Goal: Check status: Check status

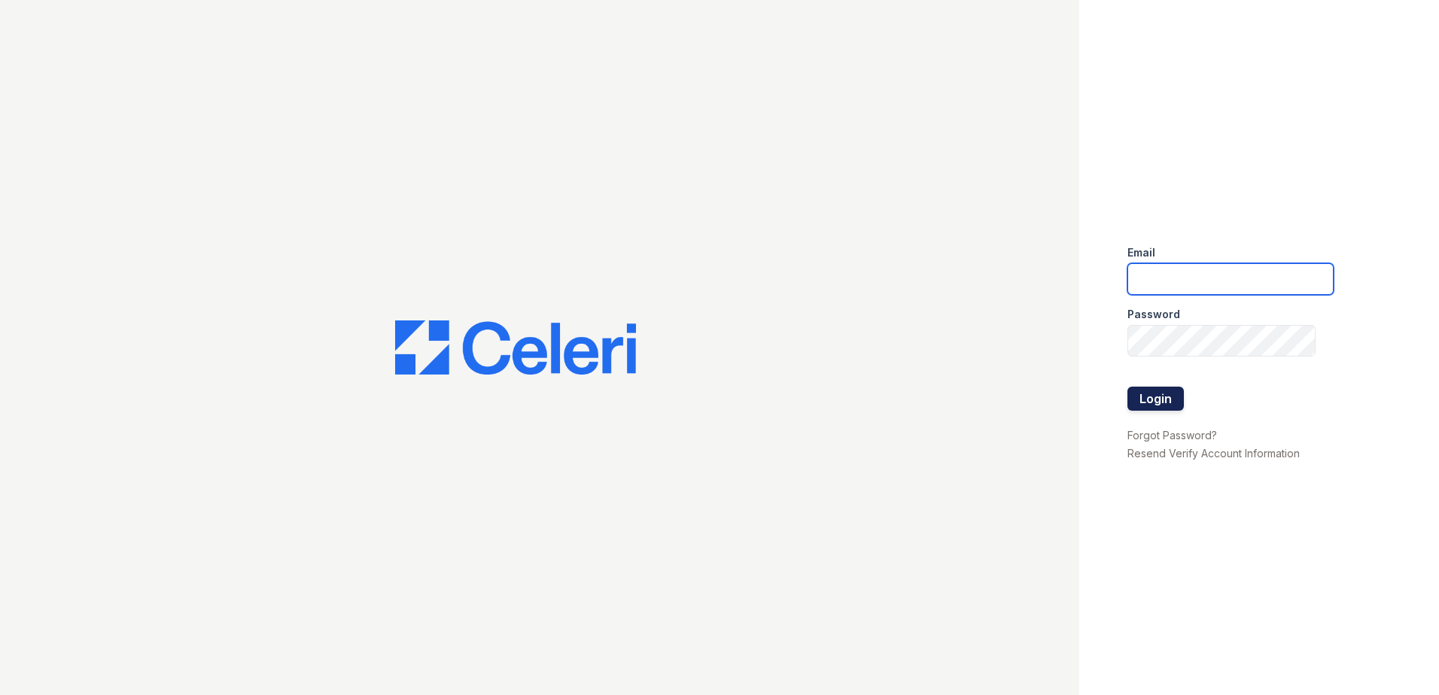
type input "[EMAIL_ADDRESS][DOMAIN_NAME]"
click at [1169, 398] on button "Login" at bounding box center [1155, 399] width 56 height 24
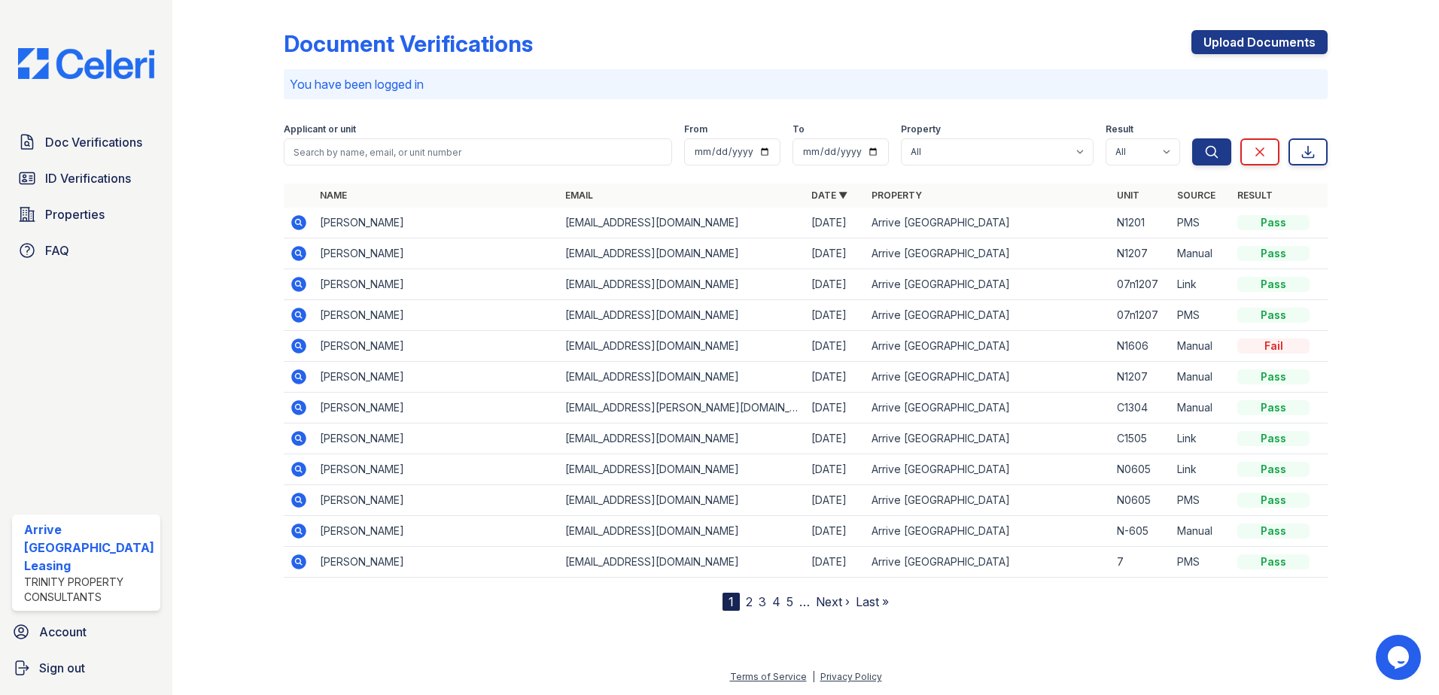
click at [299, 409] on icon at bounding box center [299, 408] width 18 height 18
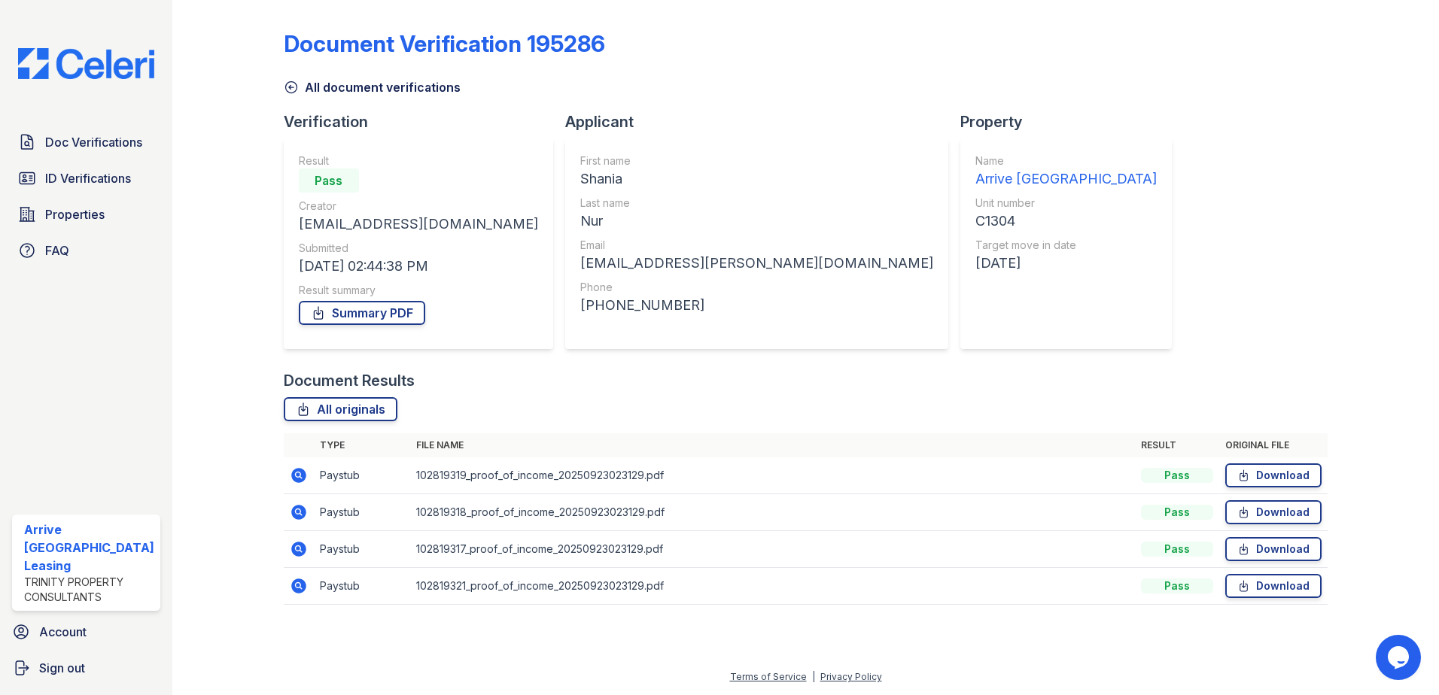
click at [297, 475] on icon at bounding box center [298, 475] width 4 height 4
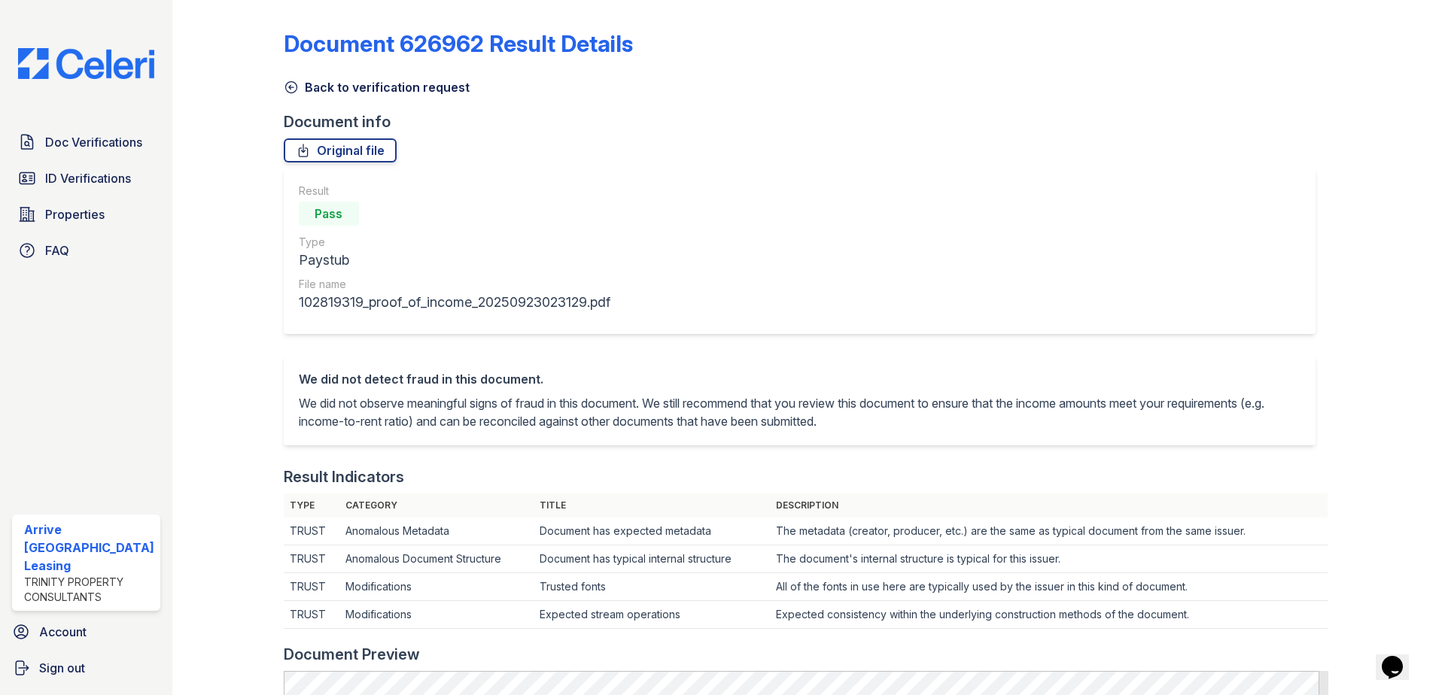
click at [312, 90] on link "Back to verification request" at bounding box center [377, 87] width 186 height 18
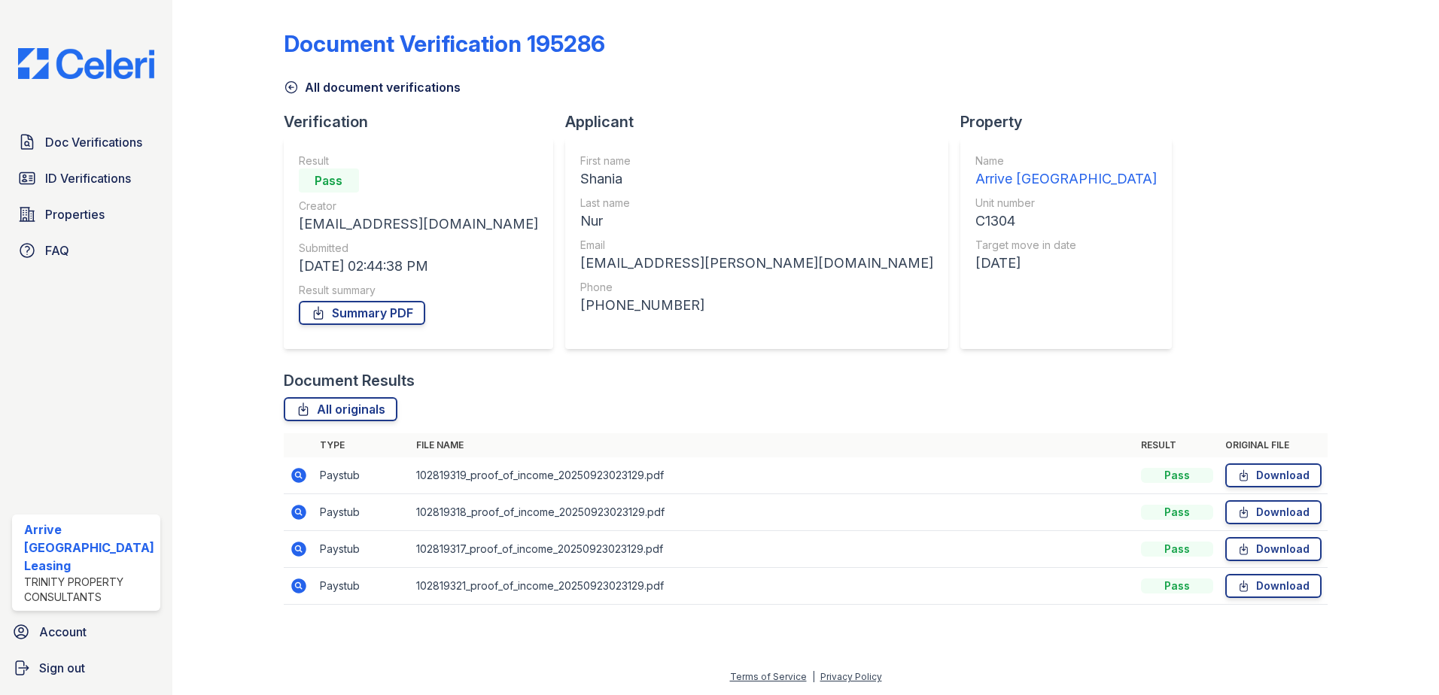
click at [294, 517] on icon at bounding box center [298, 512] width 15 height 15
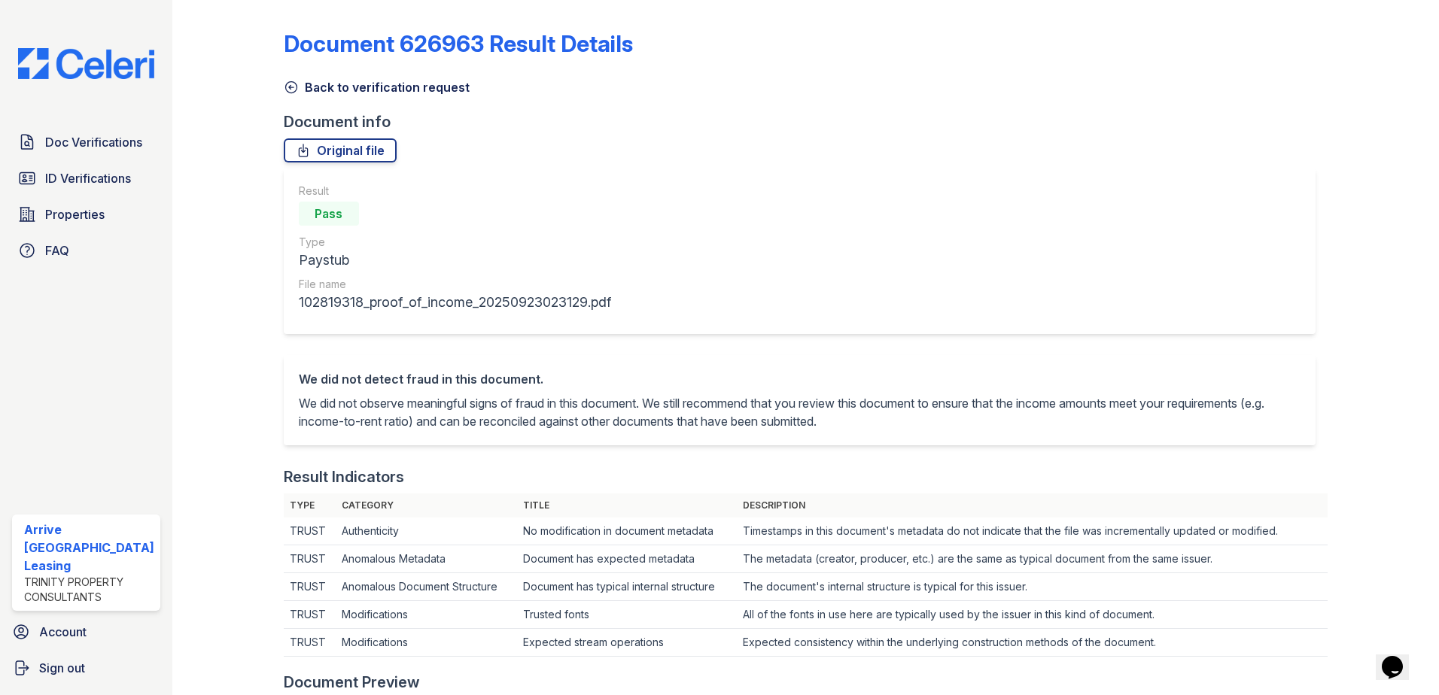
drag, startPoint x: 345, startPoint y: 87, endPoint x: 338, endPoint y: 94, distance: 10.1
click at [345, 87] on link "Back to verification request" at bounding box center [377, 87] width 186 height 18
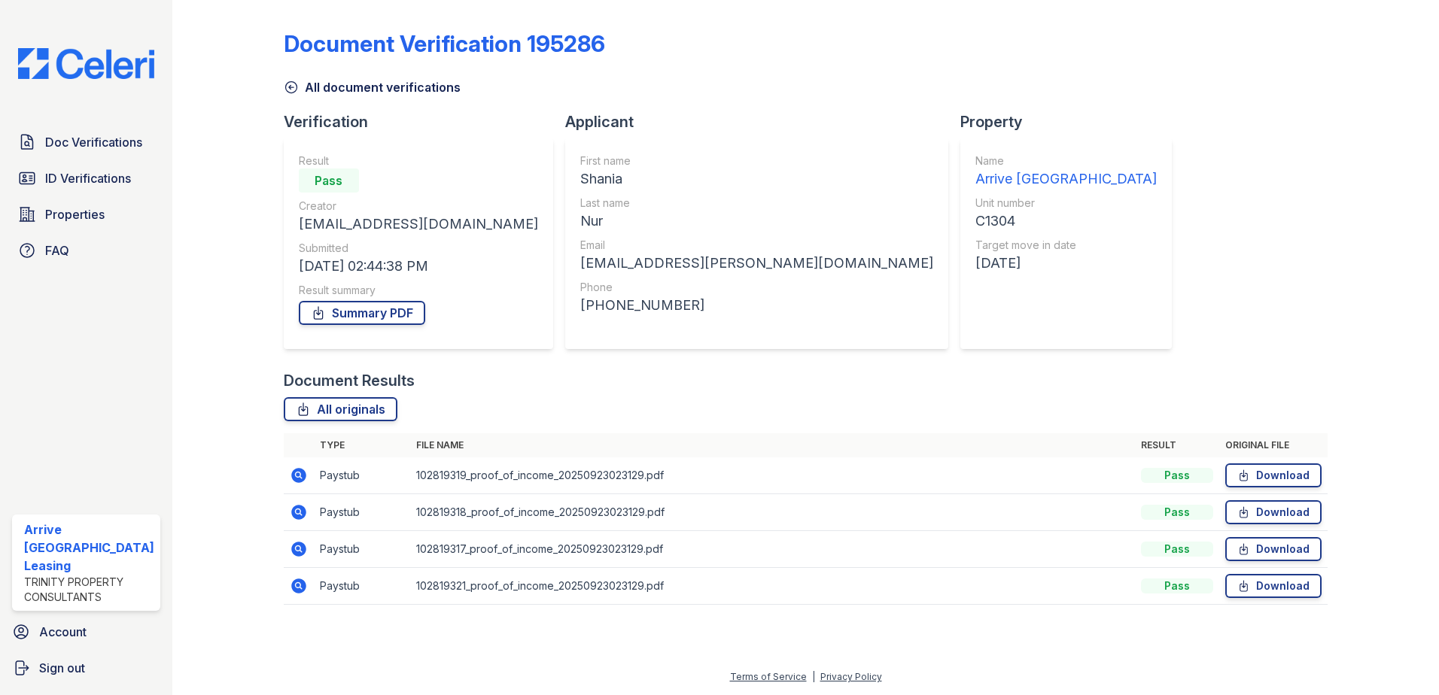
click at [300, 586] on icon at bounding box center [299, 586] width 18 height 18
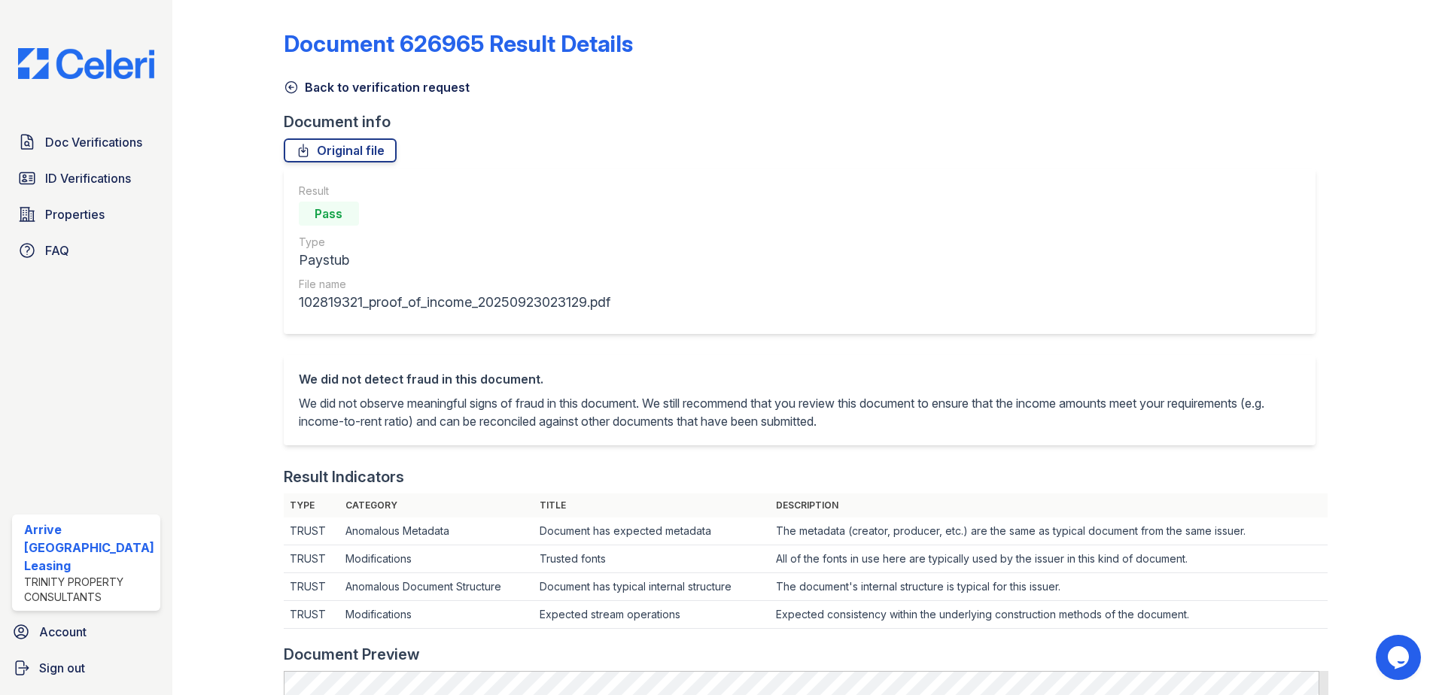
click at [368, 87] on link "Back to verification request" at bounding box center [377, 87] width 186 height 18
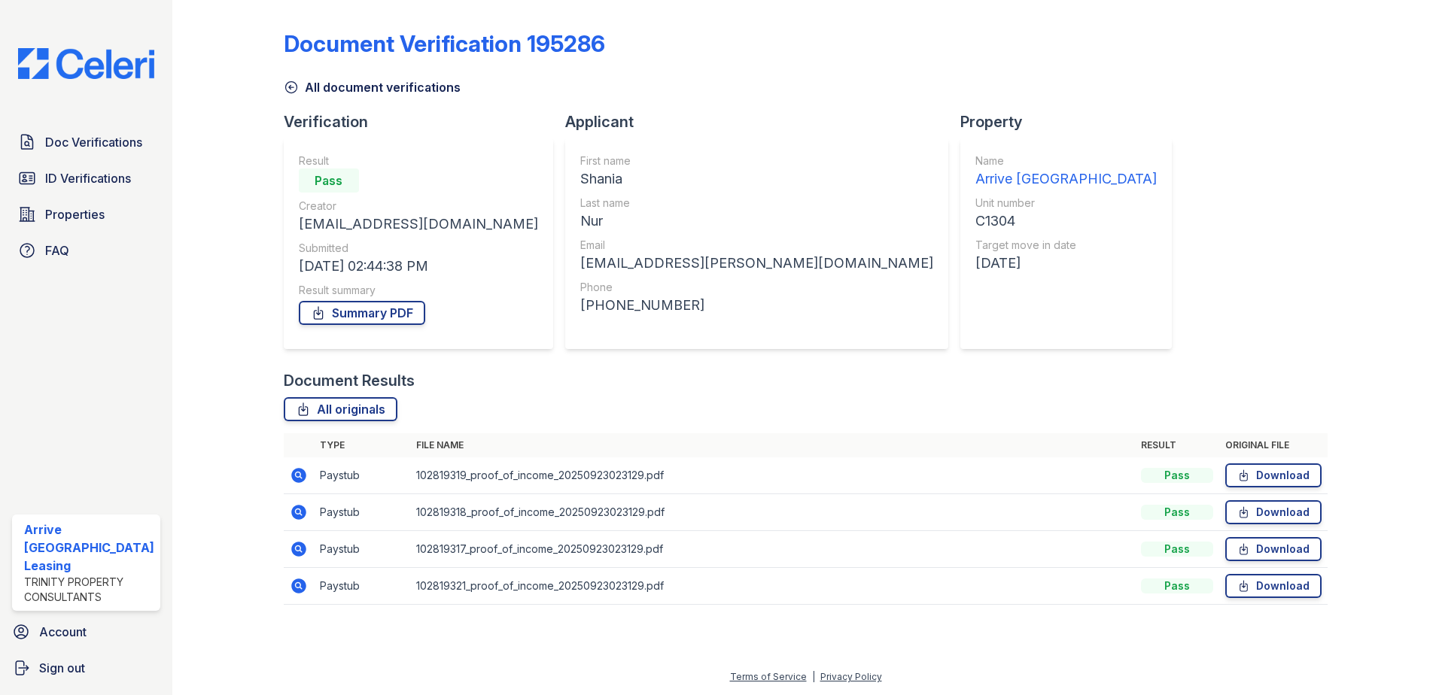
click at [300, 515] on icon at bounding box center [299, 513] width 18 height 18
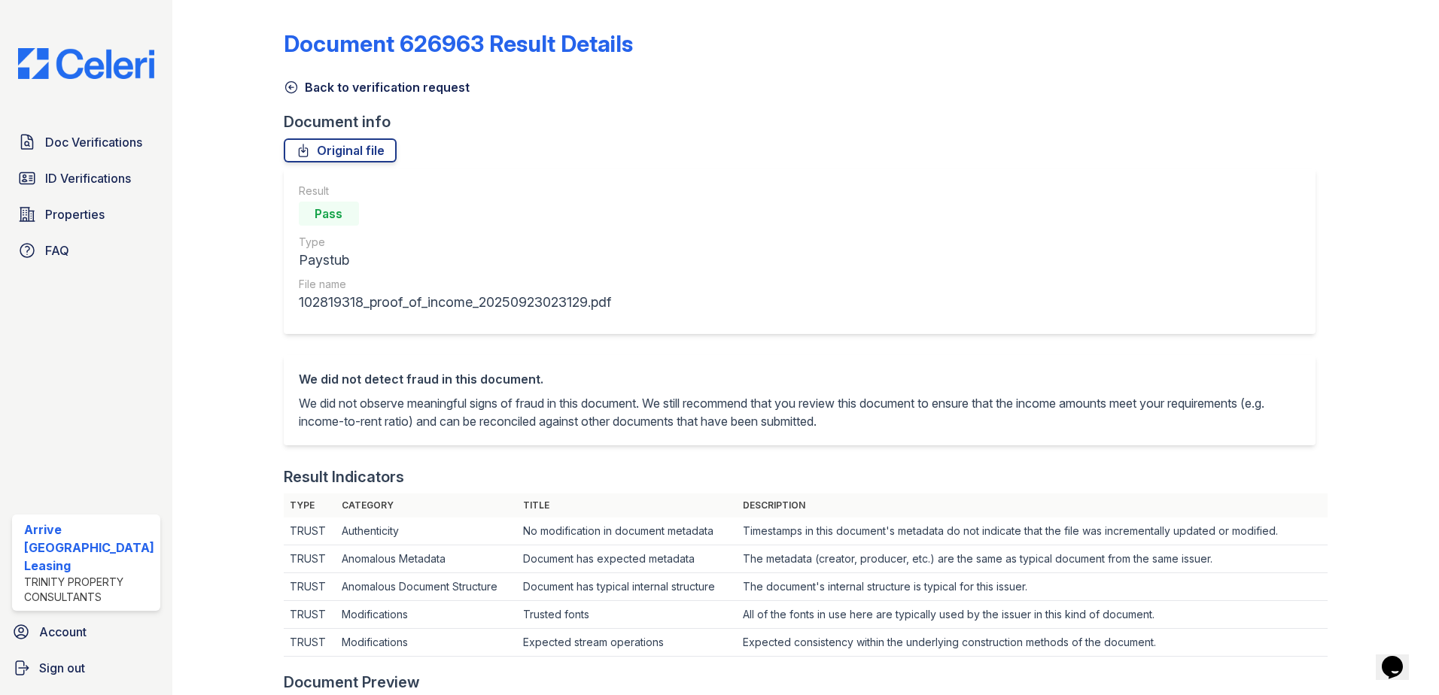
click at [329, 91] on link "Back to verification request" at bounding box center [377, 87] width 186 height 18
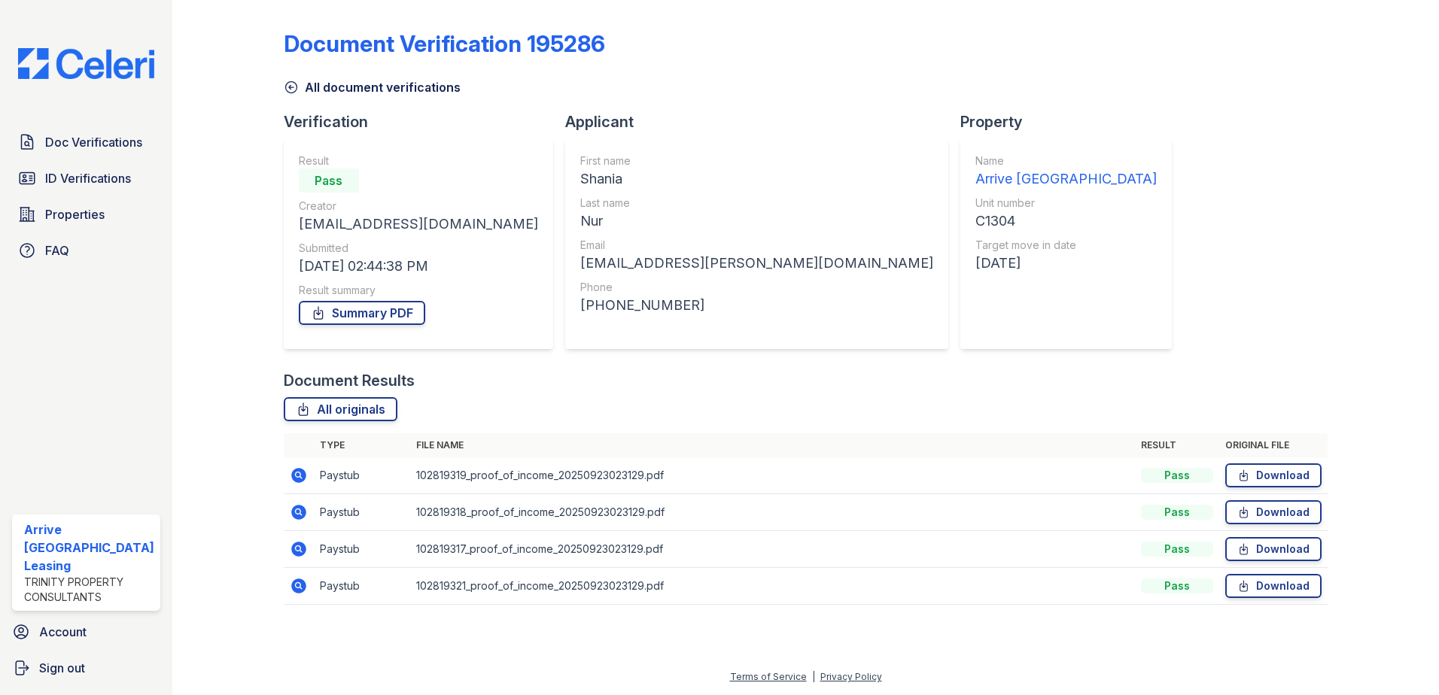
click at [295, 543] on icon at bounding box center [298, 549] width 15 height 15
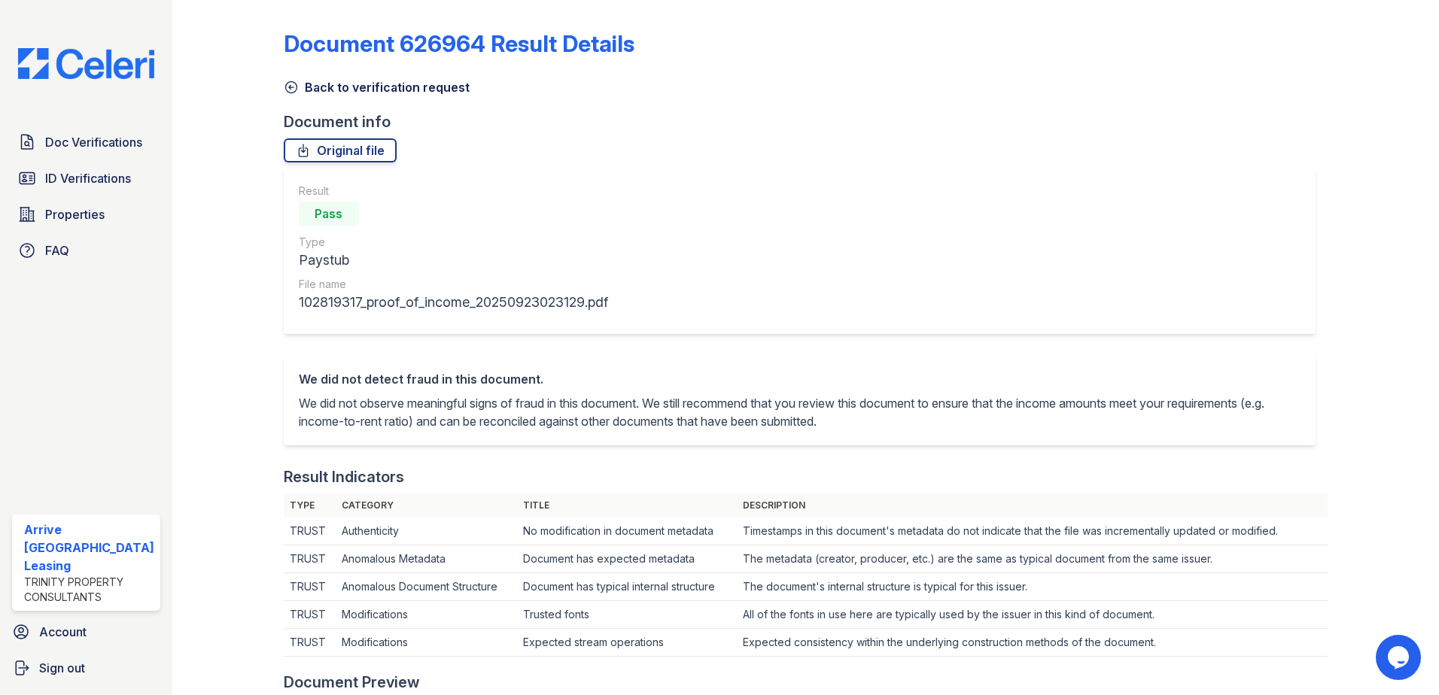
click at [346, 87] on link "Back to verification request" at bounding box center [377, 87] width 186 height 18
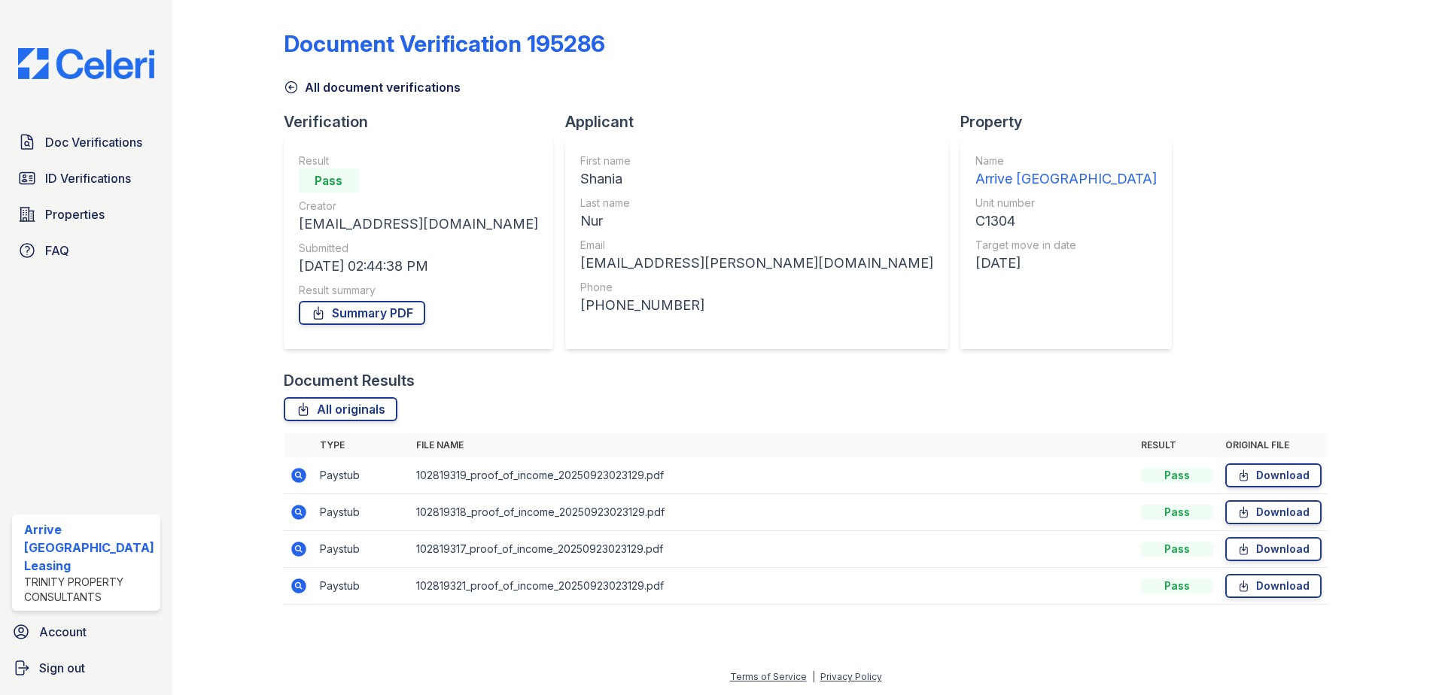
click at [292, 473] on icon at bounding box center [298, 475] width 15 height 15
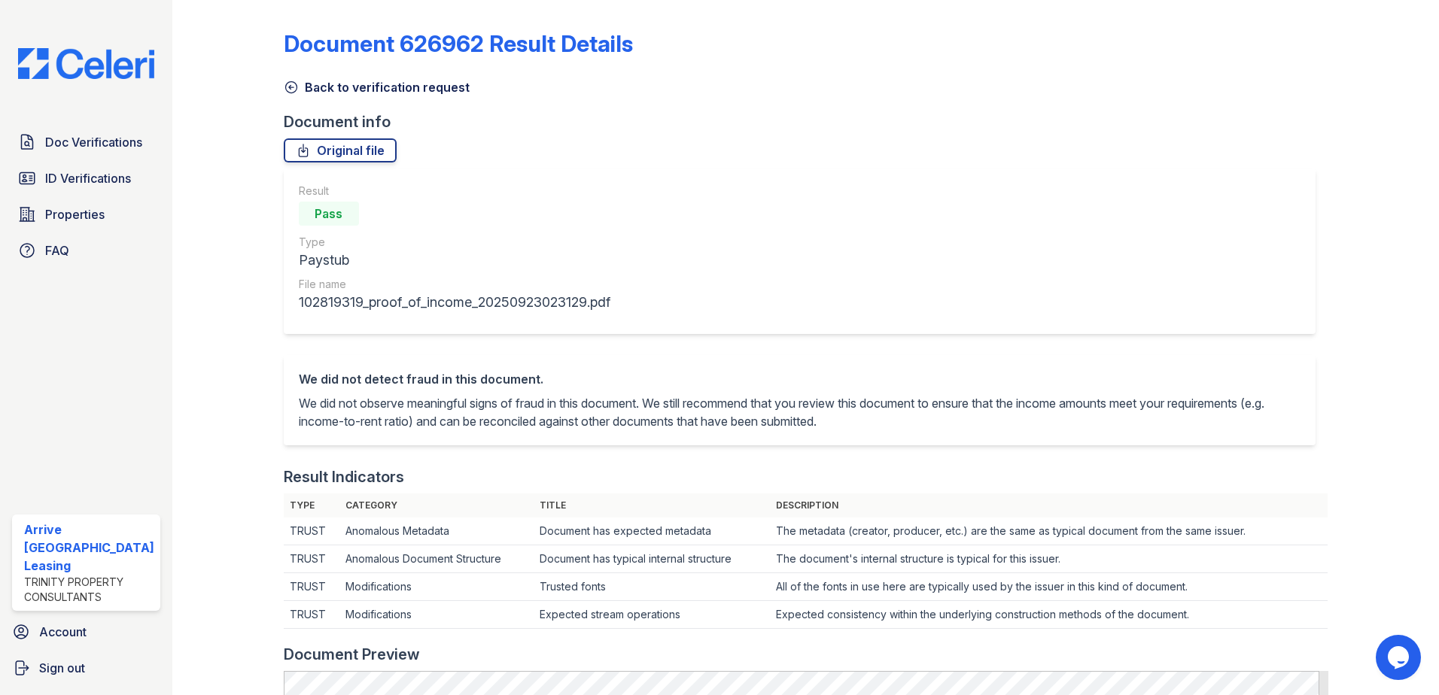
click at [331, 89] on link "Back to verification request" at bounding box center [377, 87] width 186 height 18
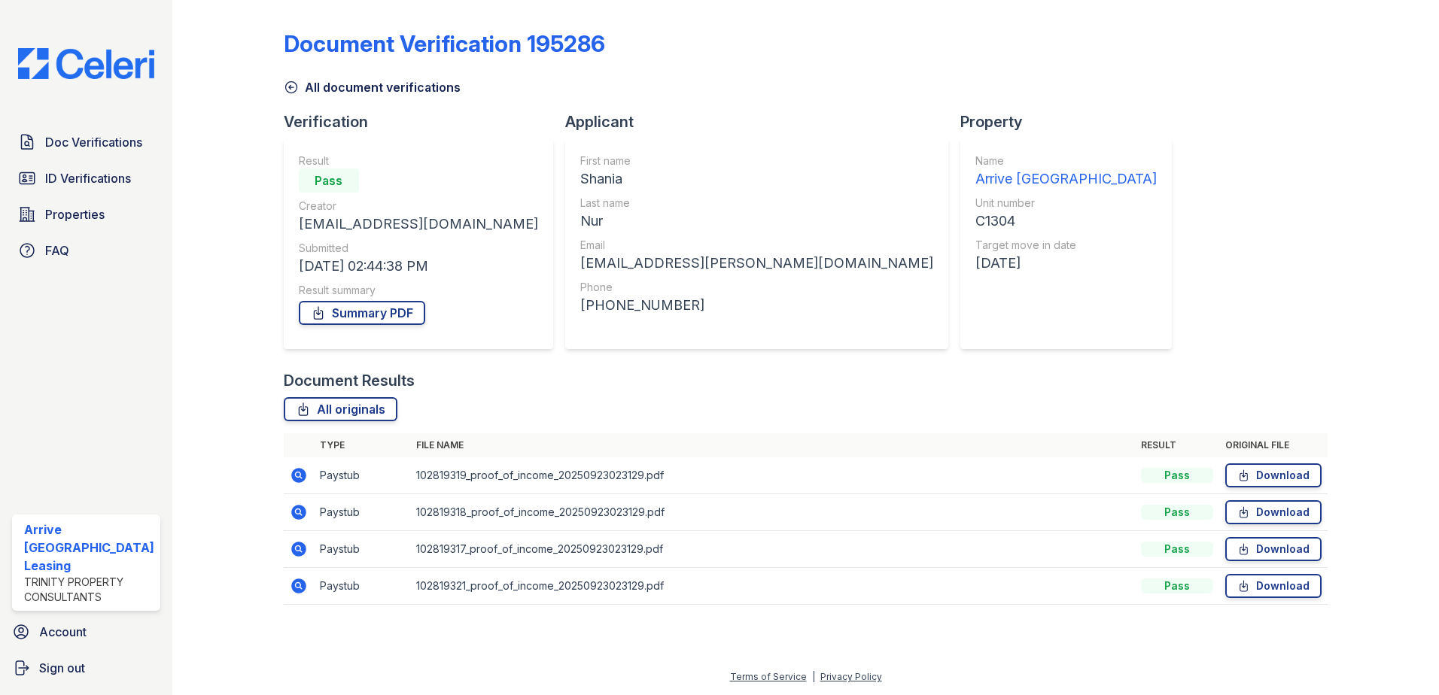
click at [299, 514] on icon at bounding box center [299, 513] width 18 height 18
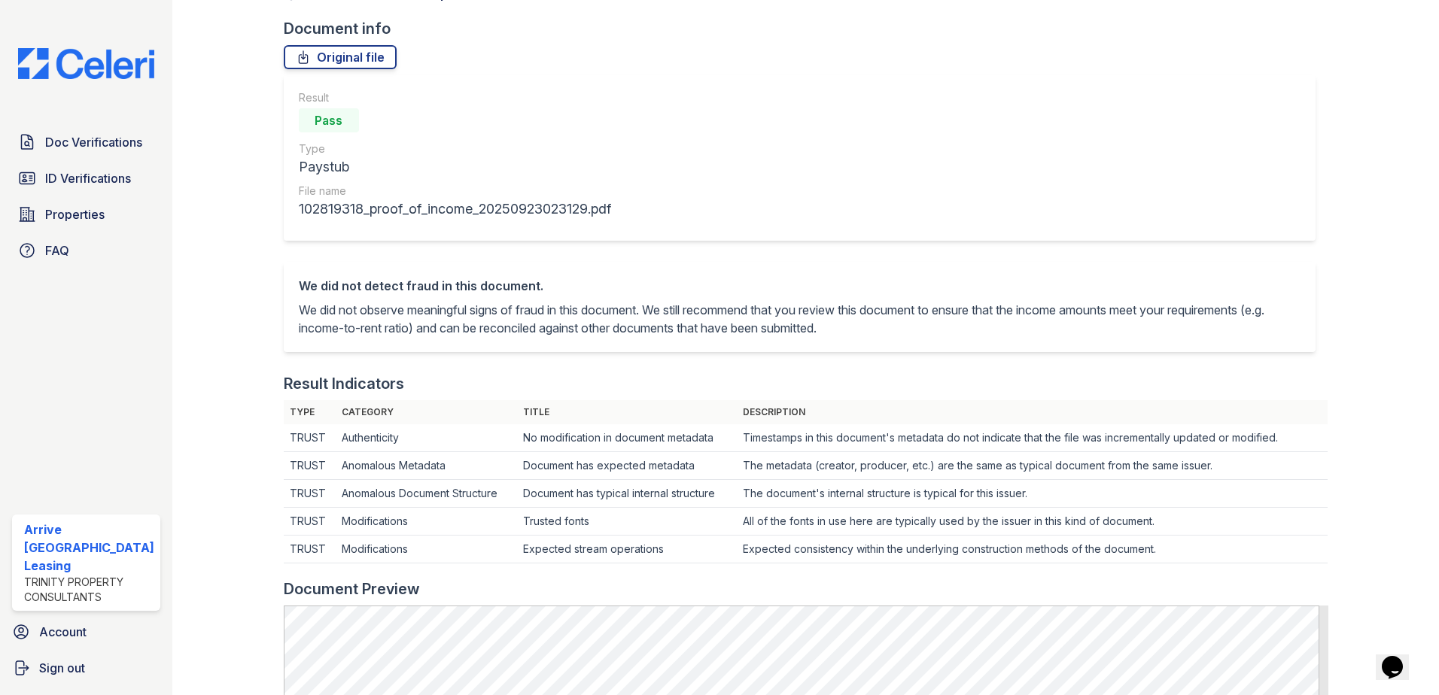
scroll to position [75, 0]
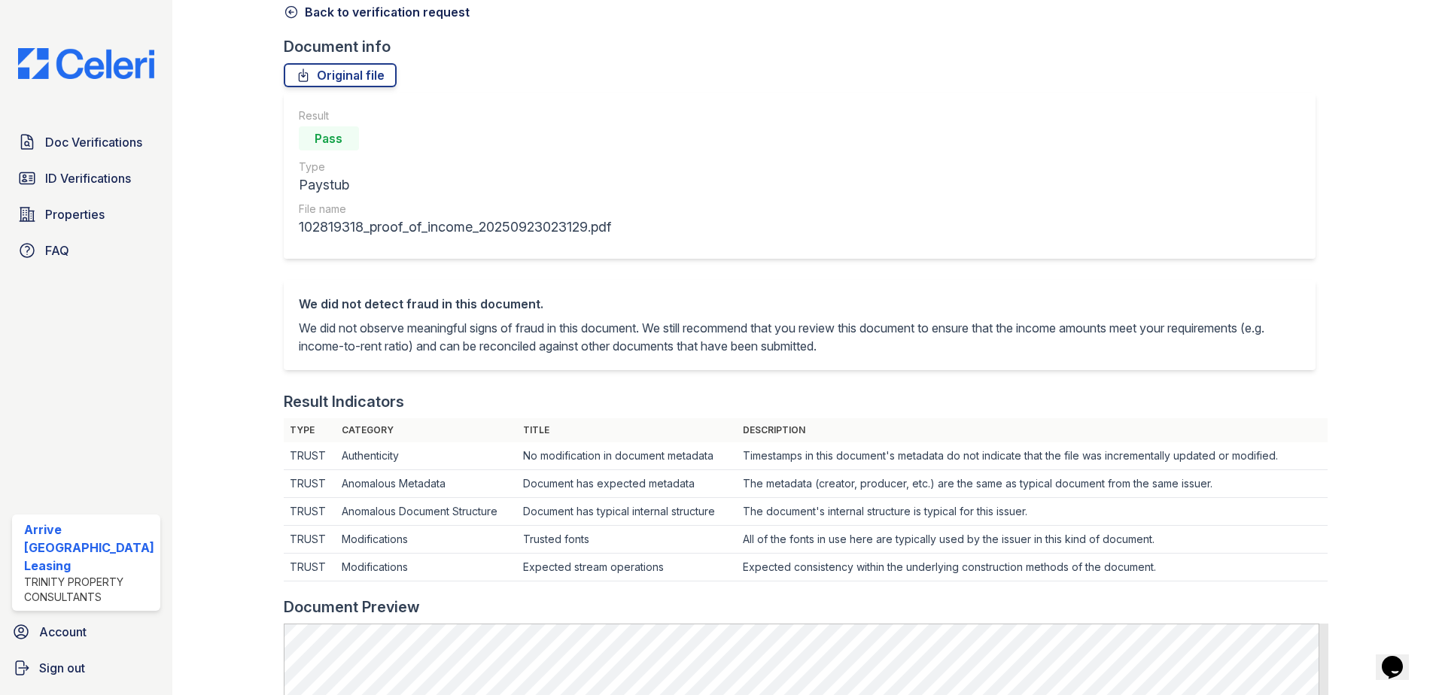
click at [354, 11] on link "Back to verification request" at bounding box center [377, 12] width 186 height 18
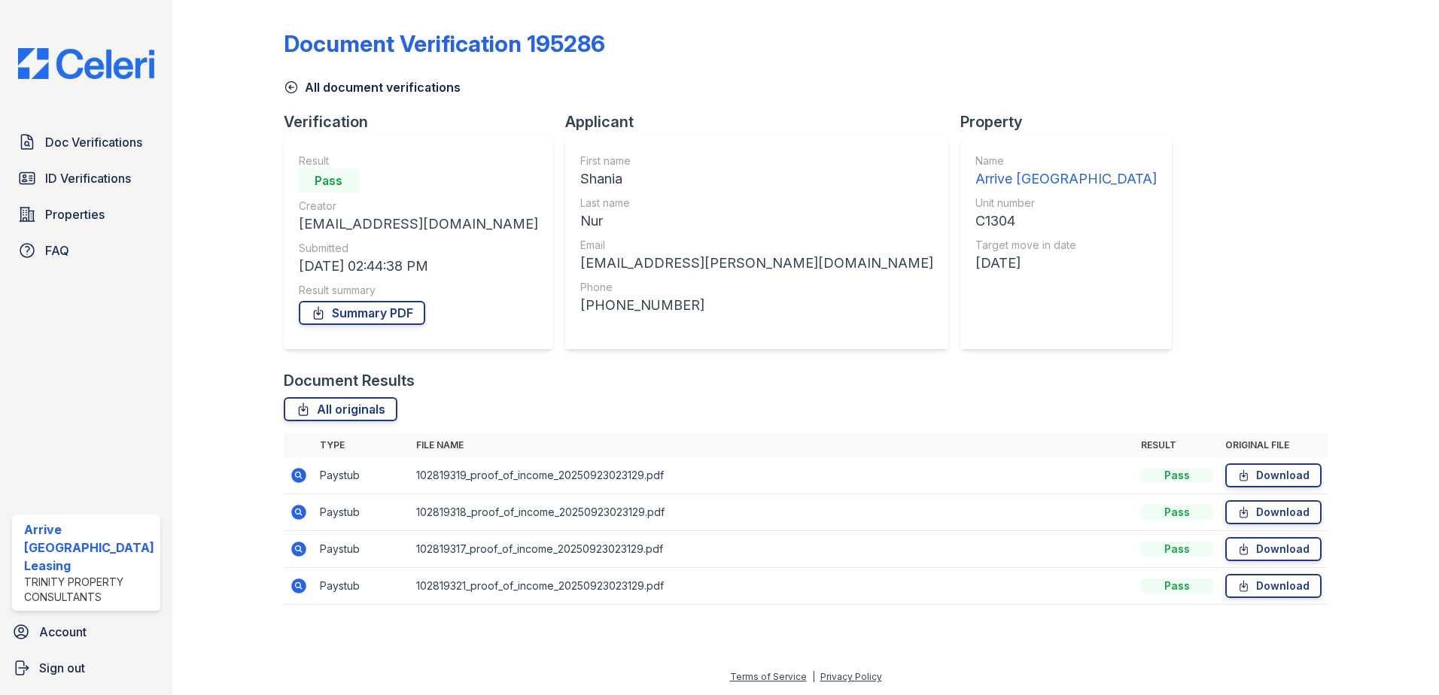
click at [301, 549] on icon at bounding box center [298, 549] width 15 height 15
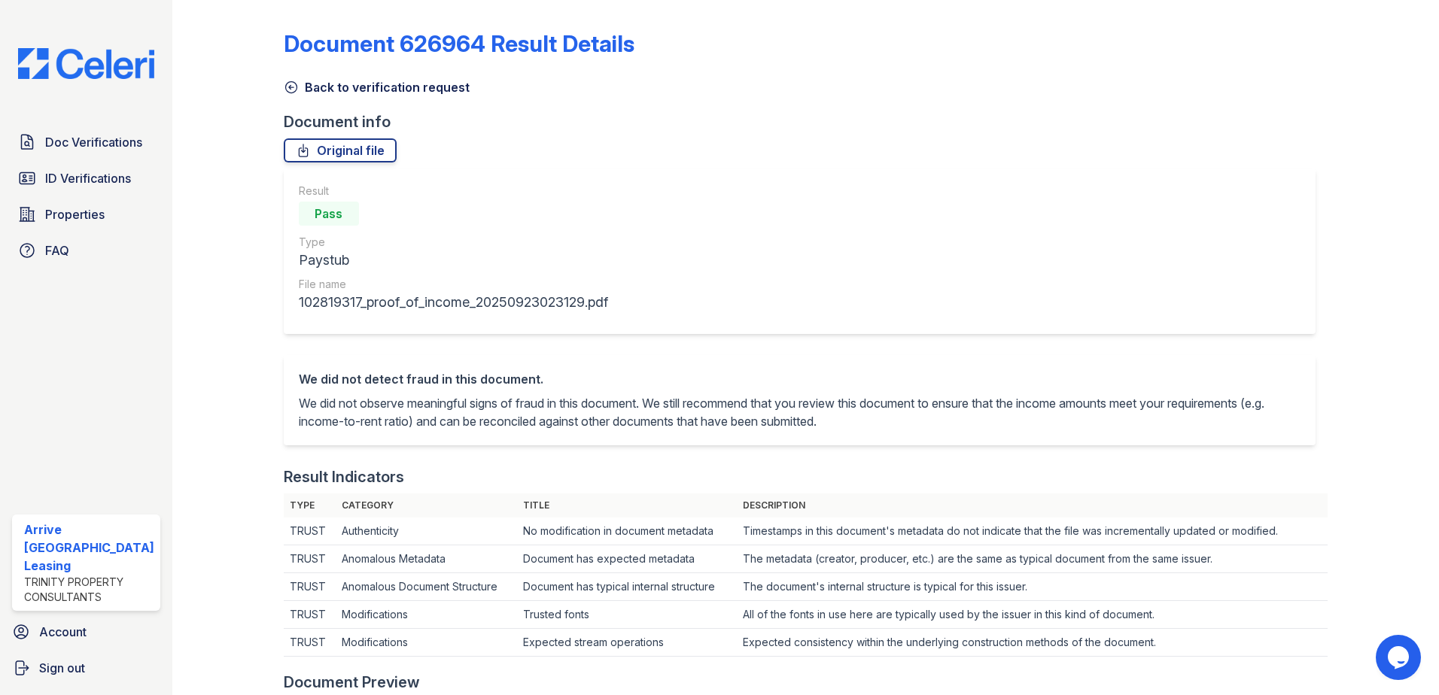
click at [391, 89] on link "Back to verification request" at bounding box center [377, 87] width 186 height 18
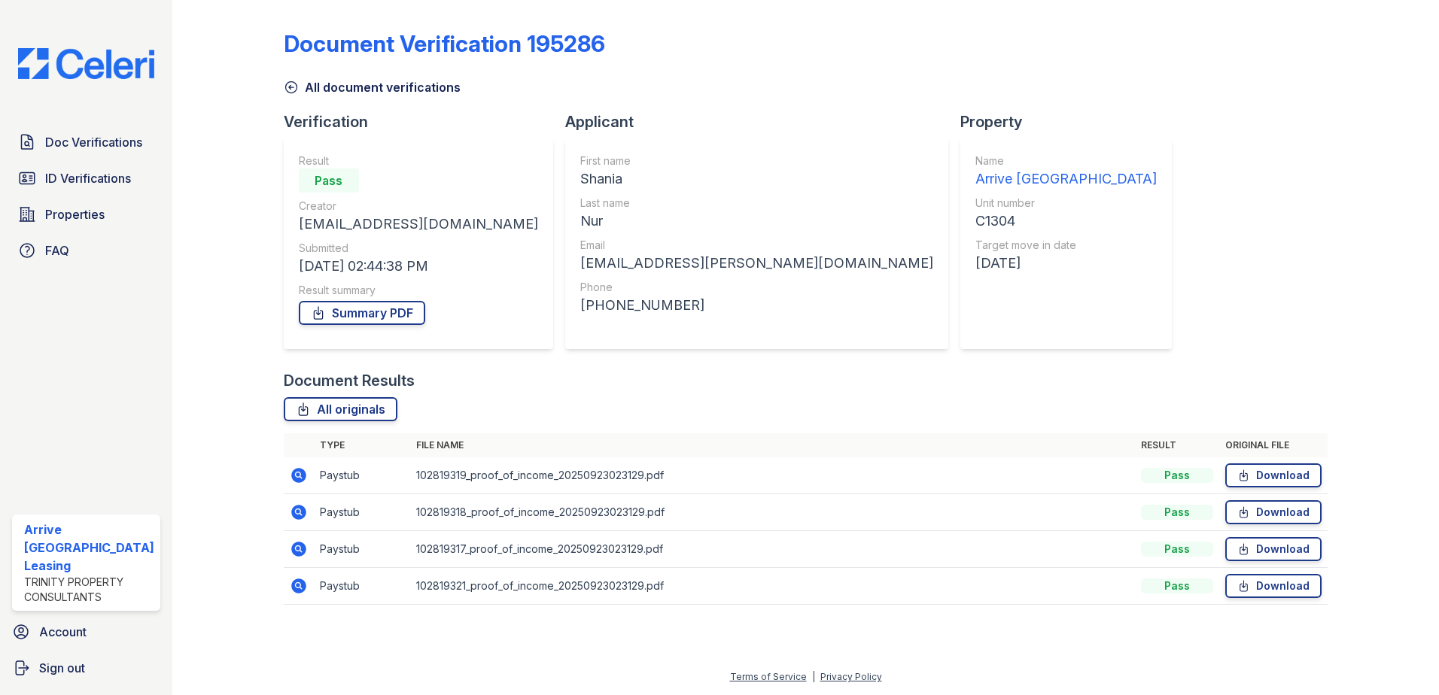
click at [736, 463] on td "102819319_proof_of_income_20250923023129.pdf" at bounding box center [773, 476] width 726 height 37
click at [350, 91] on link "All document verifications" at bounding box center [372, 87] width 177 height 18
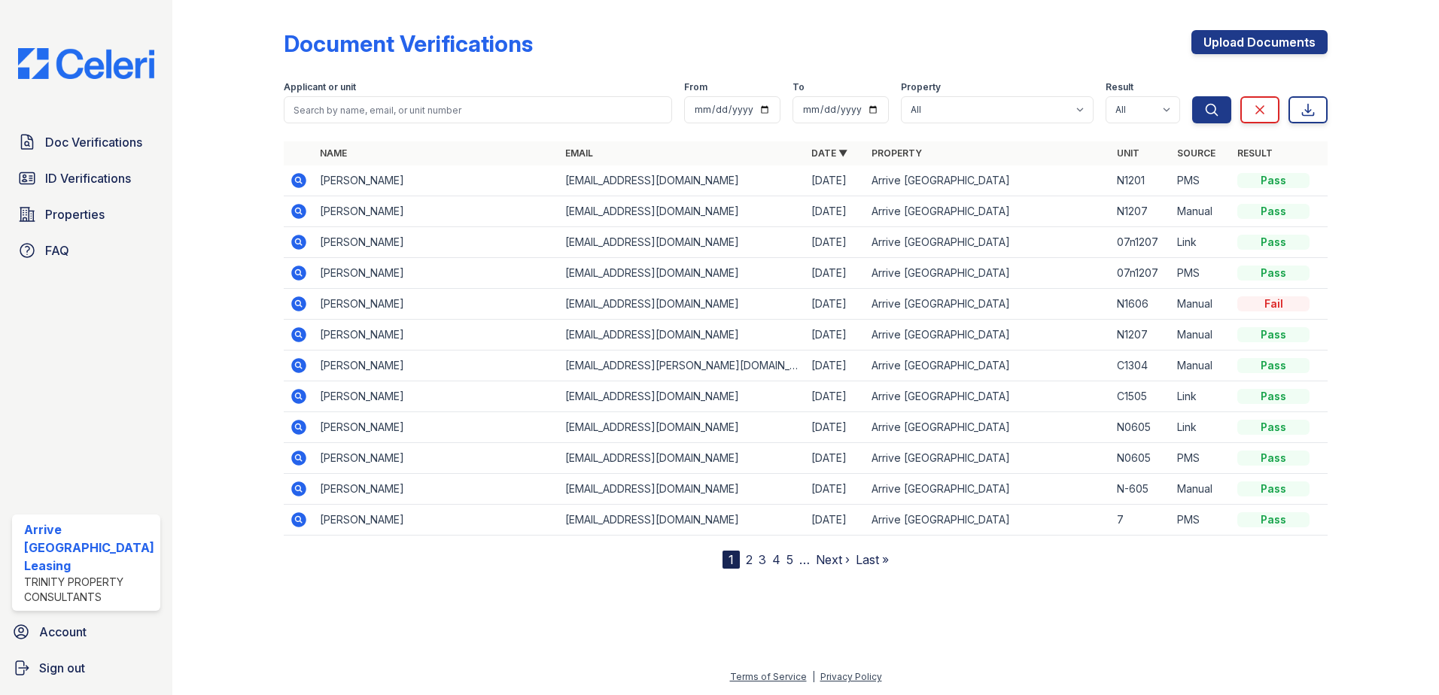
click at [297, 210] on icon at bounding box center [298, 210] width 4 height 4
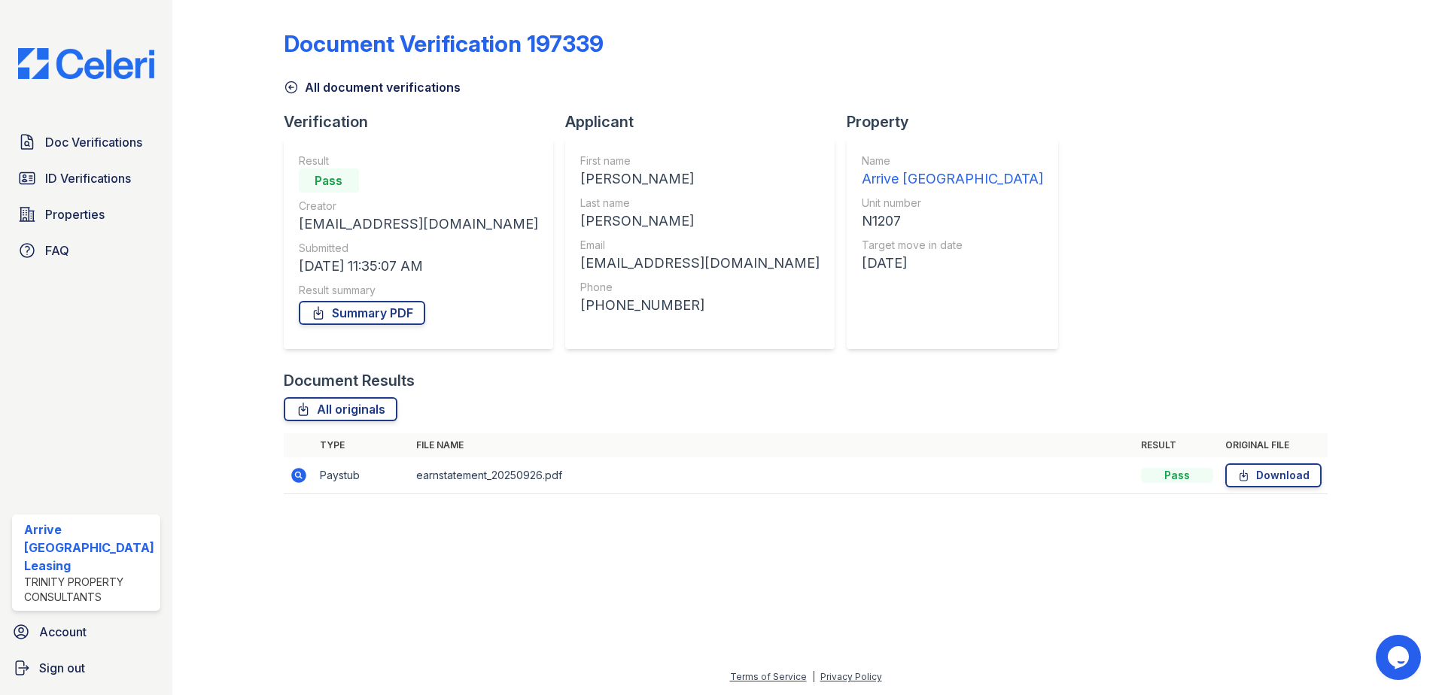
click at [343, 478] on td "Paystub" at bounding box center [362, 476] width 96 height 37
click at [299, 474] on icon at bounding box center [299, 476] width 18 height 18
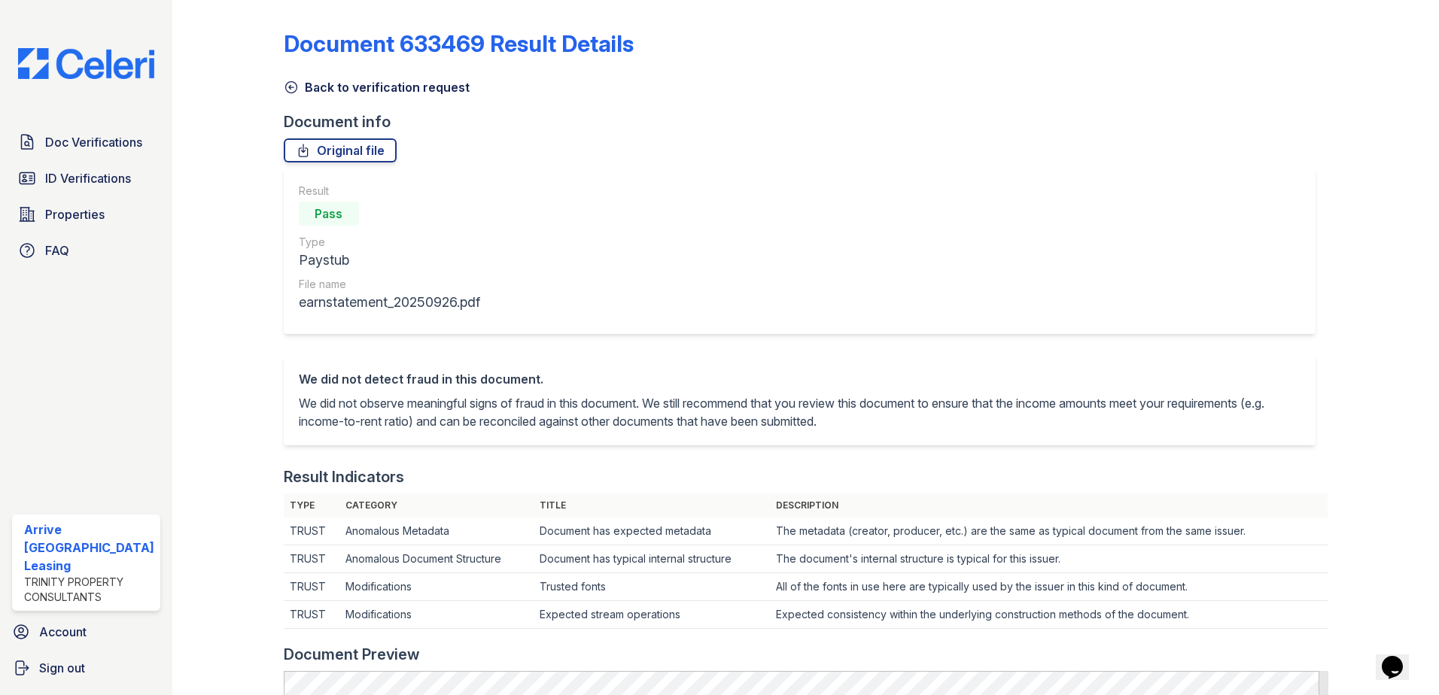
click at [376, 90] on link "Back to verification request" at bounding box center [377, 87] width 186 height 18
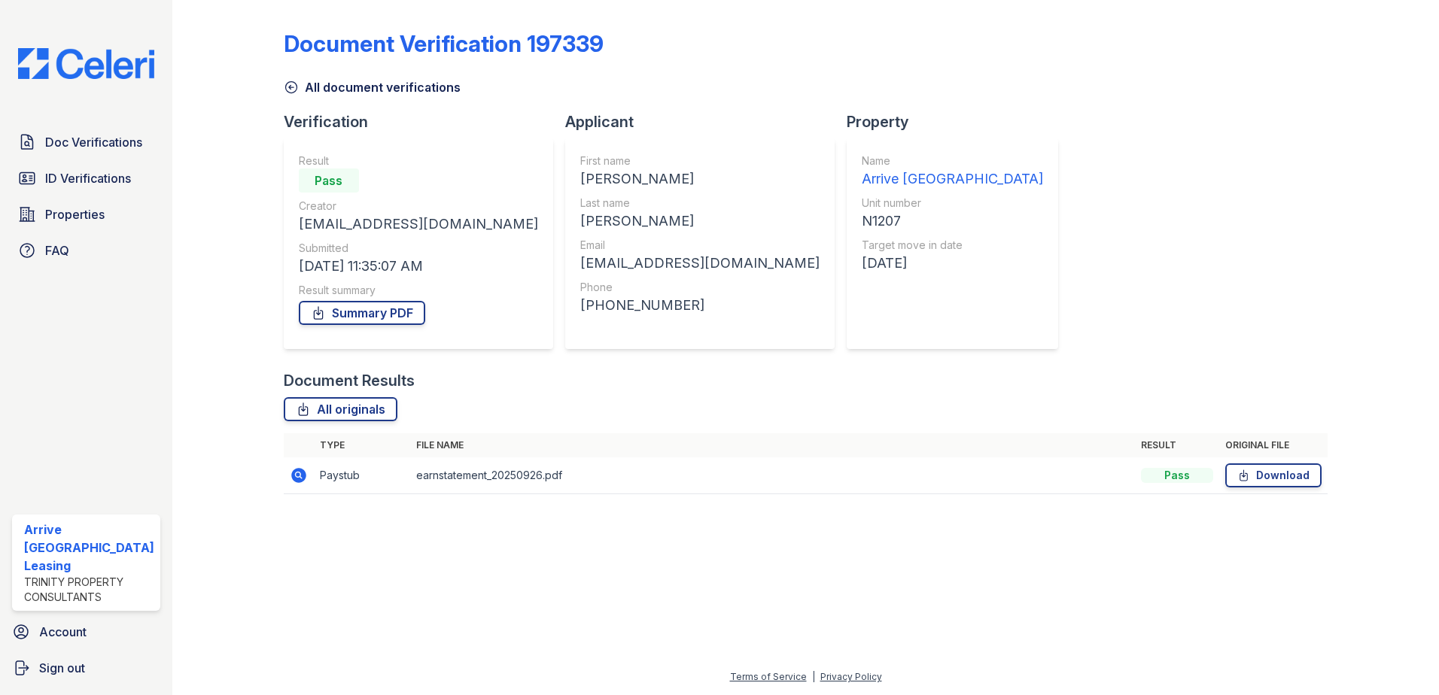
click at [353, 90] on link "All document verifications" at bounding box center [372, 87] width 177 height 18
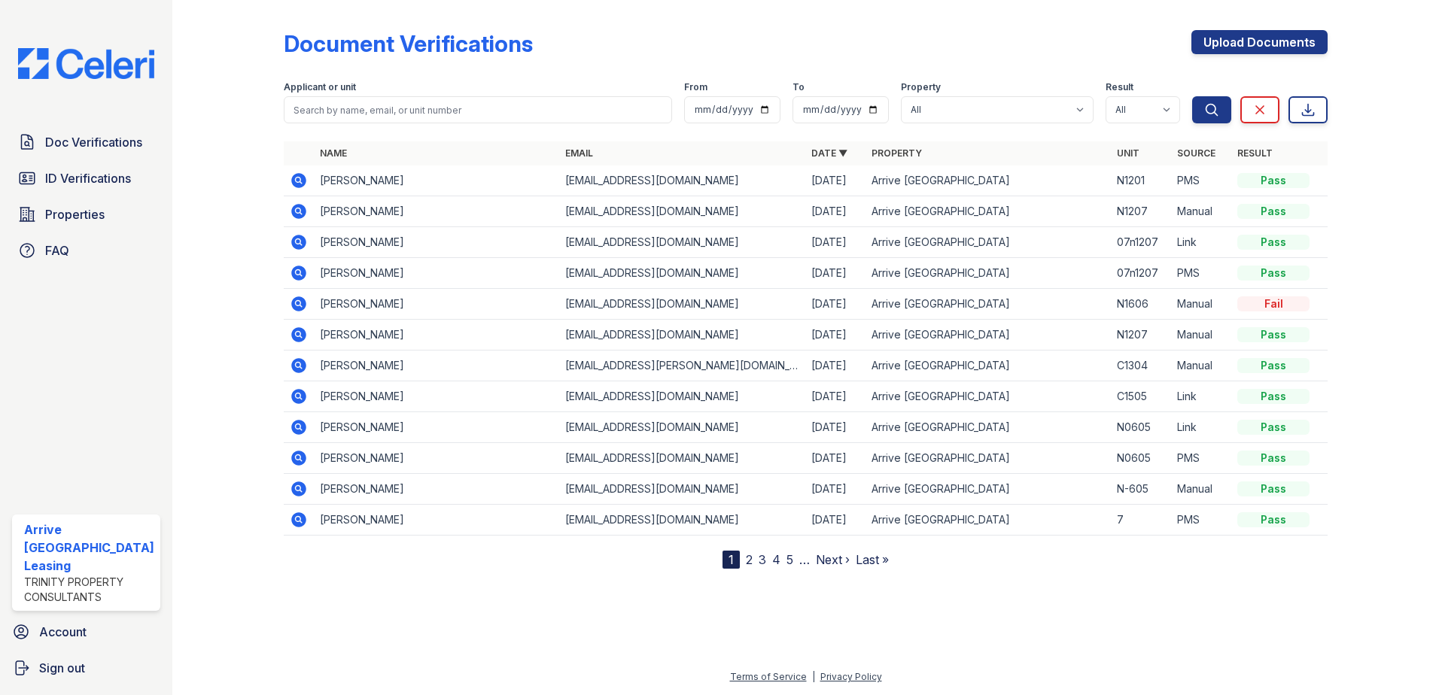
click at [297, 337] on icon at bounding box center [298, 334] width 15 height 15
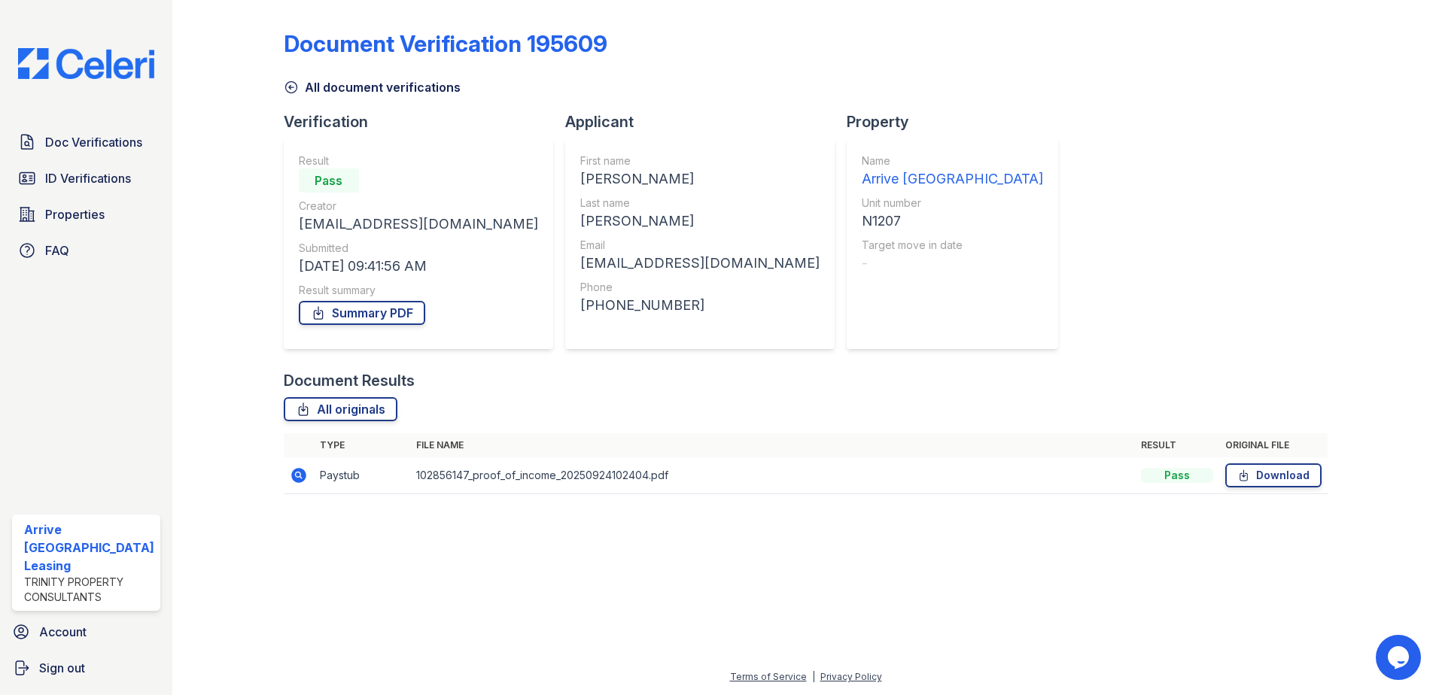
click at [327, 477] on td "Paystub" at bounding box center [362, 476] width 96 height 37
click at [297, 475] on icon at bounding box center [298, 475] width 4 height 4
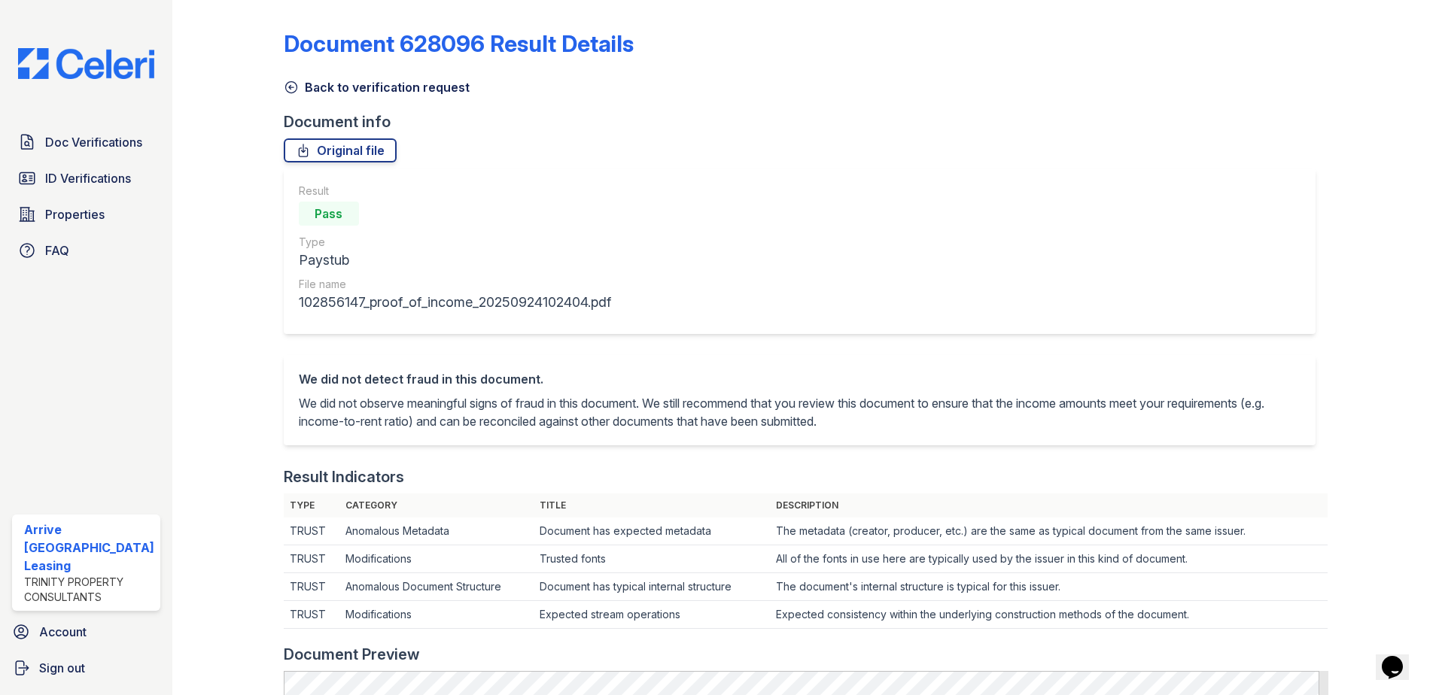
click at [365, 89] on link "Back to verification request" at bounding box center [377, 87] width 186 height 18
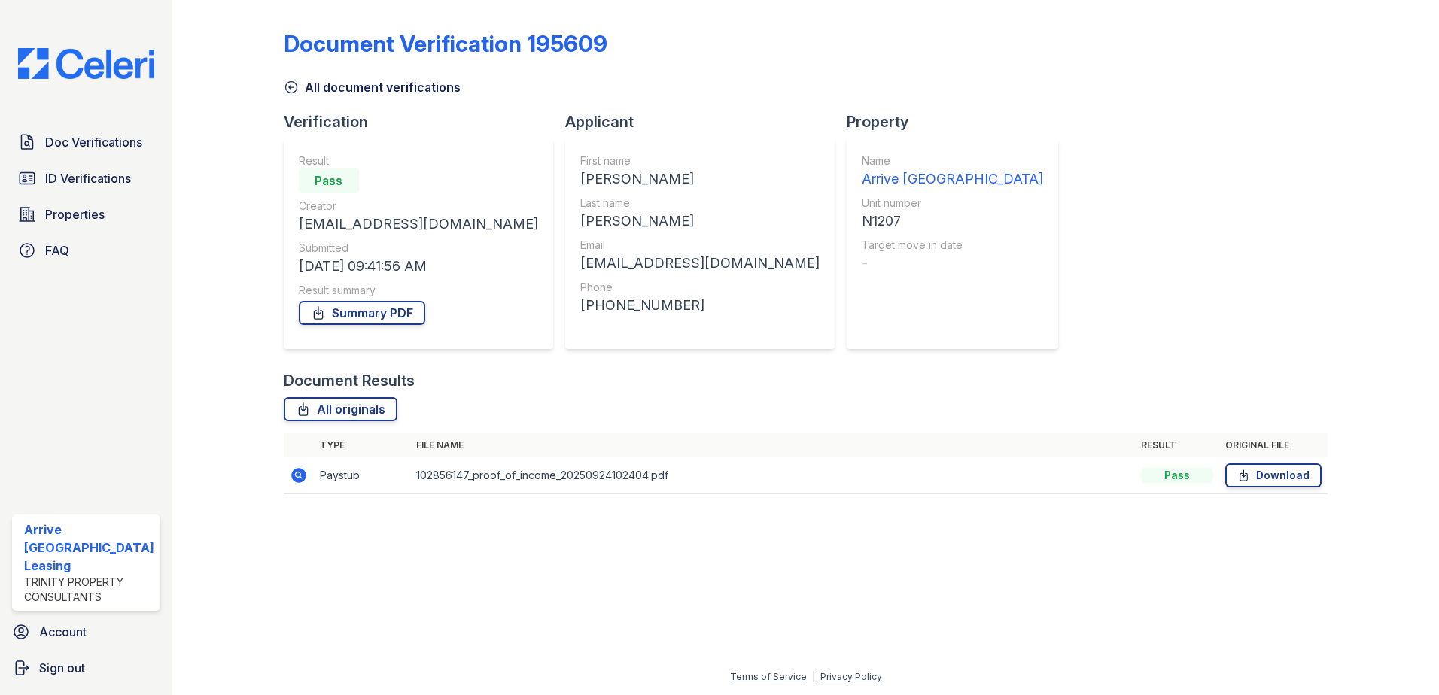
click at [339, 87] on link "All document verifications" at bounding box center [372, 87] width 177 height 18
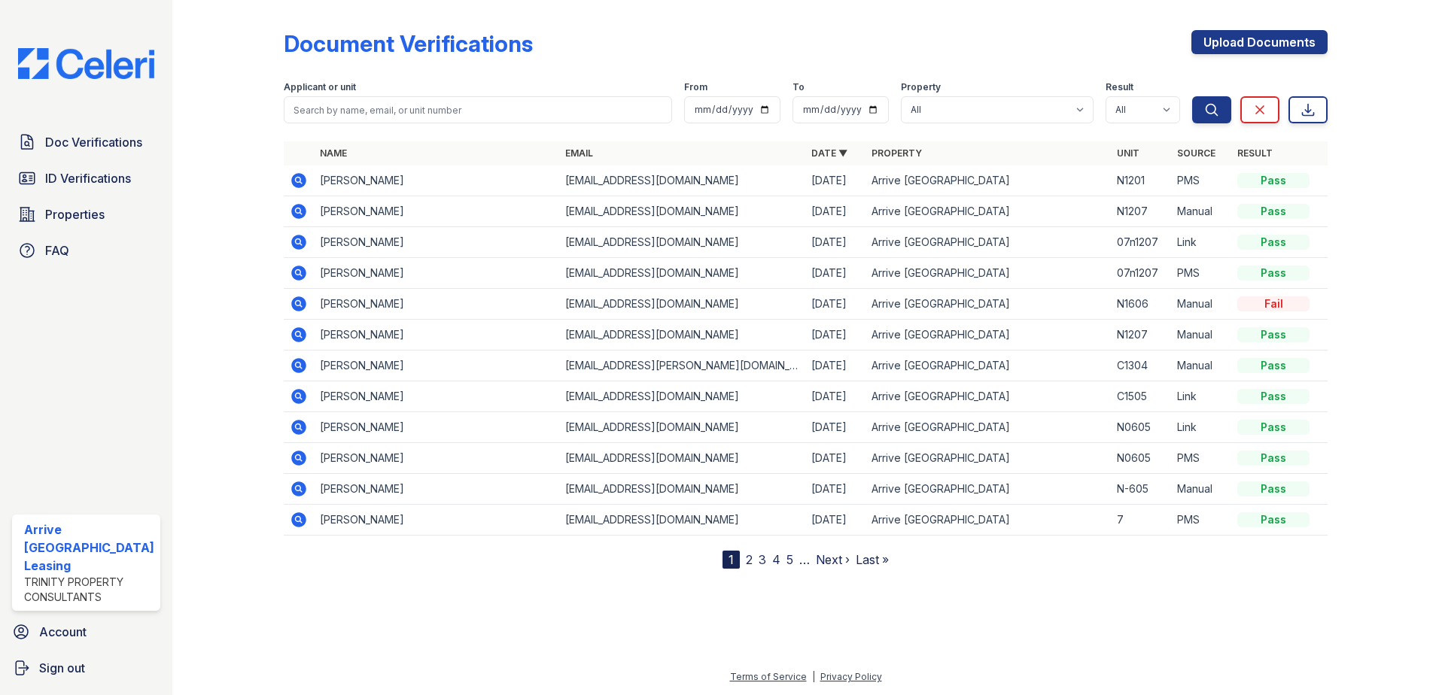
click at [297, 242] on icon at bounding box center [298, 241] width 4 height 4
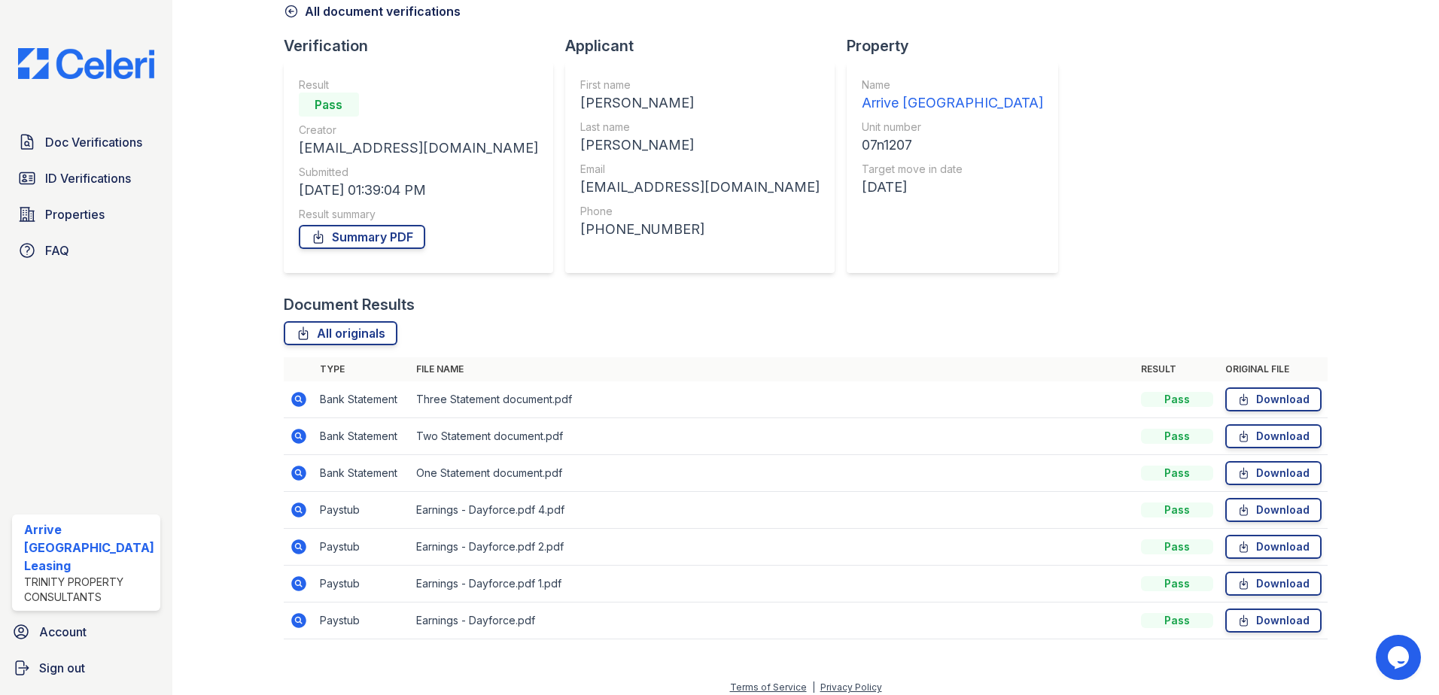
scroll to position [87, 0]
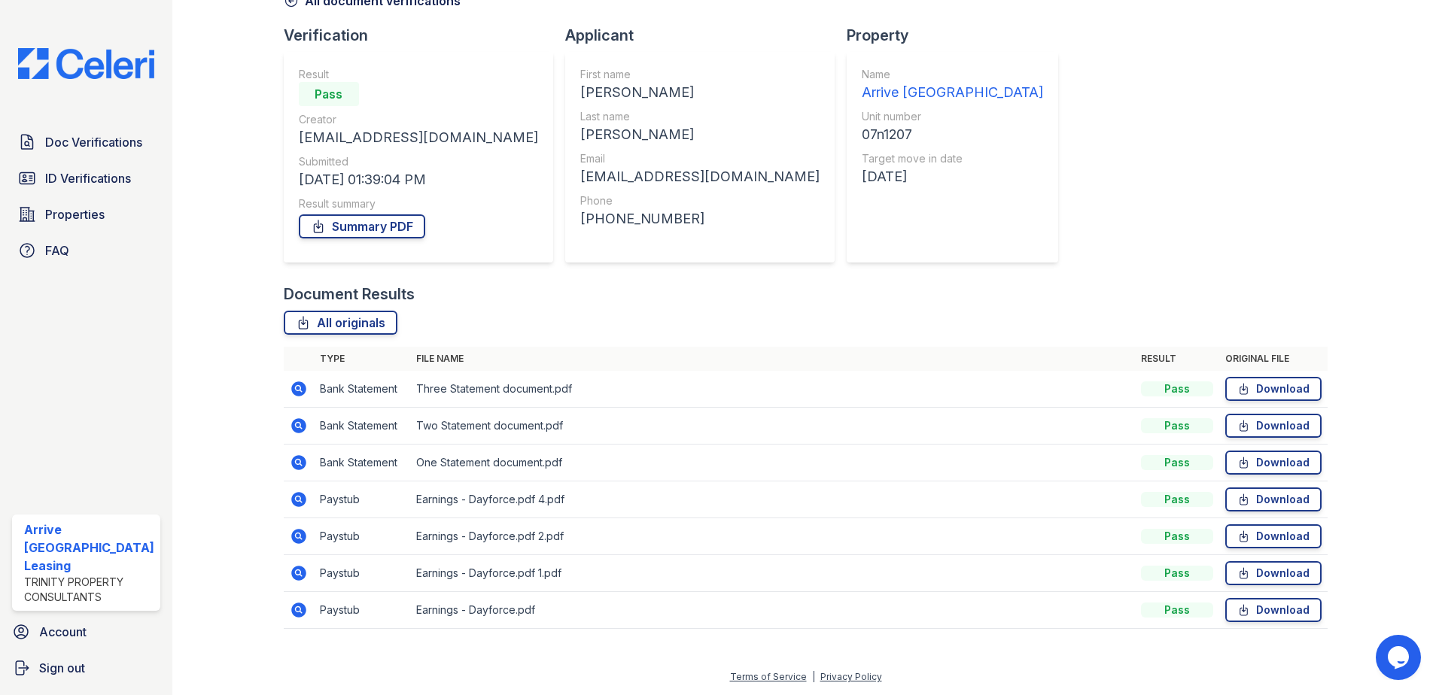
click at [301, 501] on icon at bounding box center [298, 499] width 15 height 15
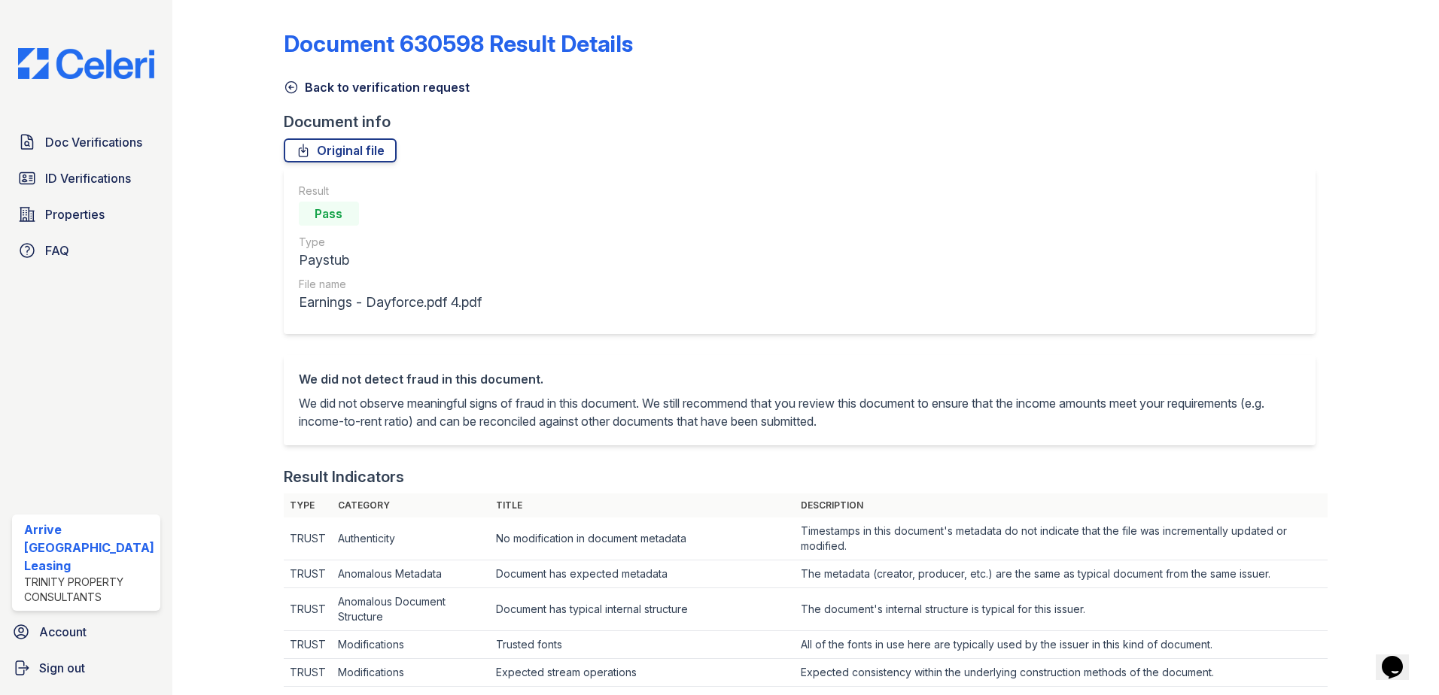
click at [324, 90] on link "Back to verification request" at bounding box center [377, 87] width 186 height 18
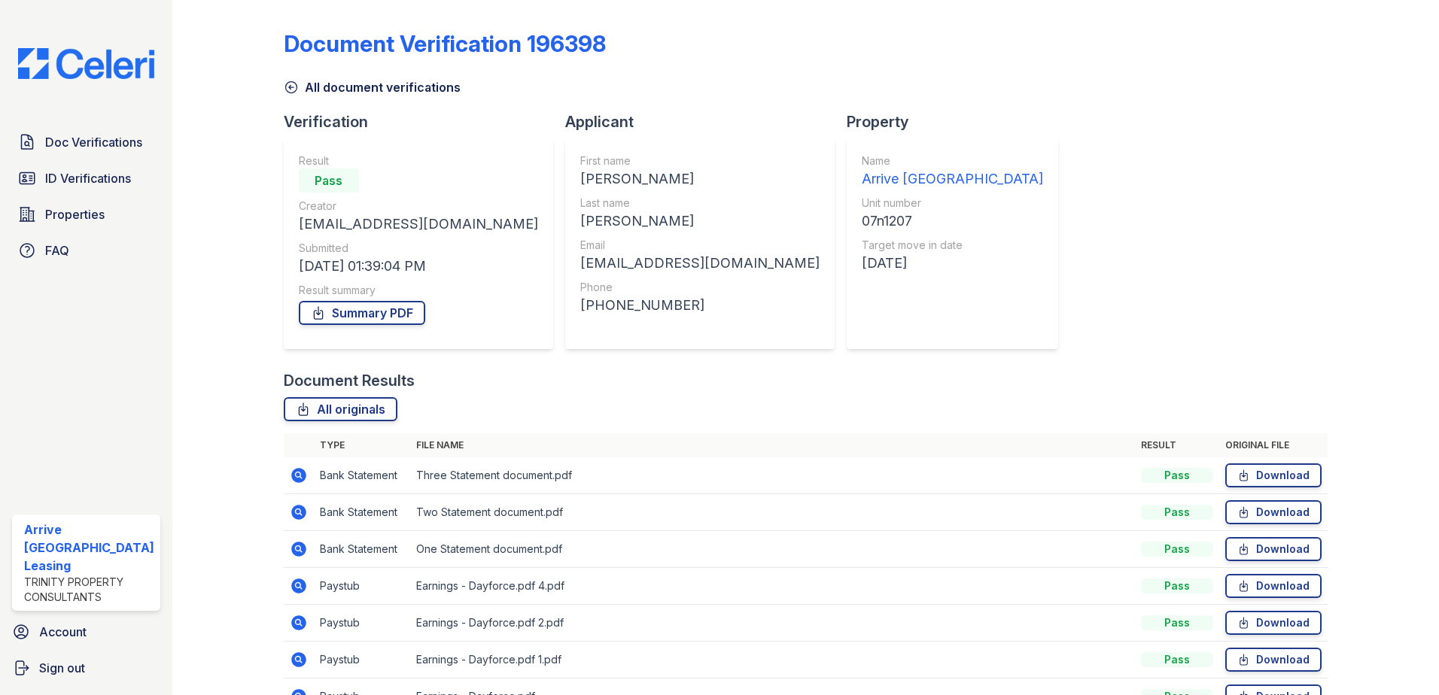
click at [296, 620] on icon at bounding box center [299, 623] width 18 height 18
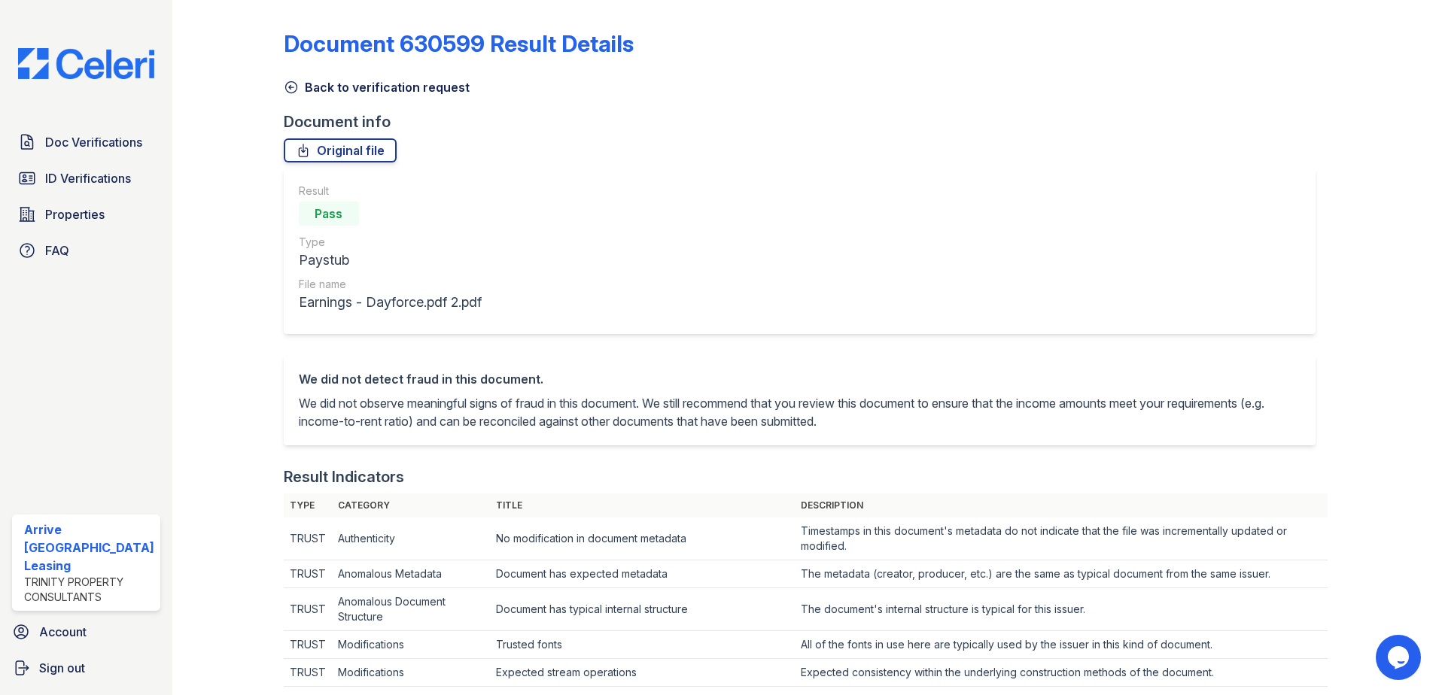
click at [324, 88] on link "Back to verification request" at bounding box center [377, 87] width 186 height 18
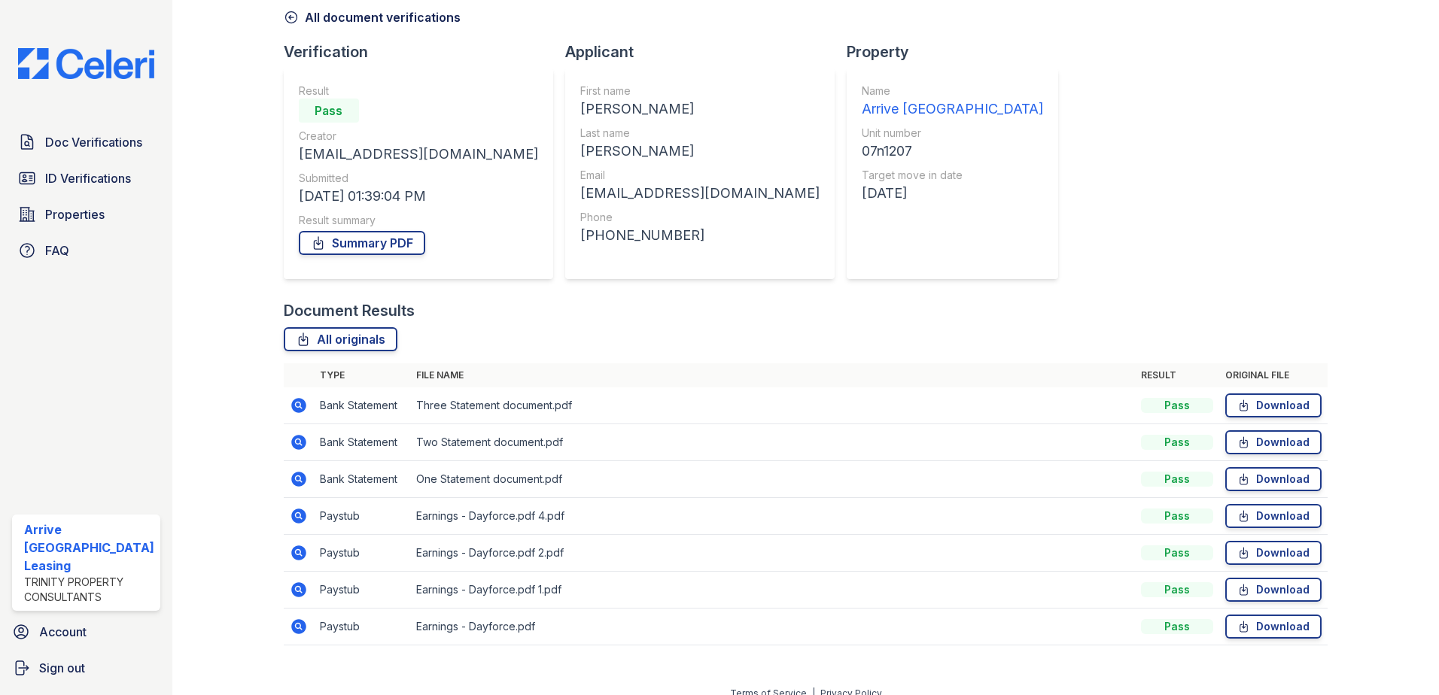
scroll to position [75, 0]
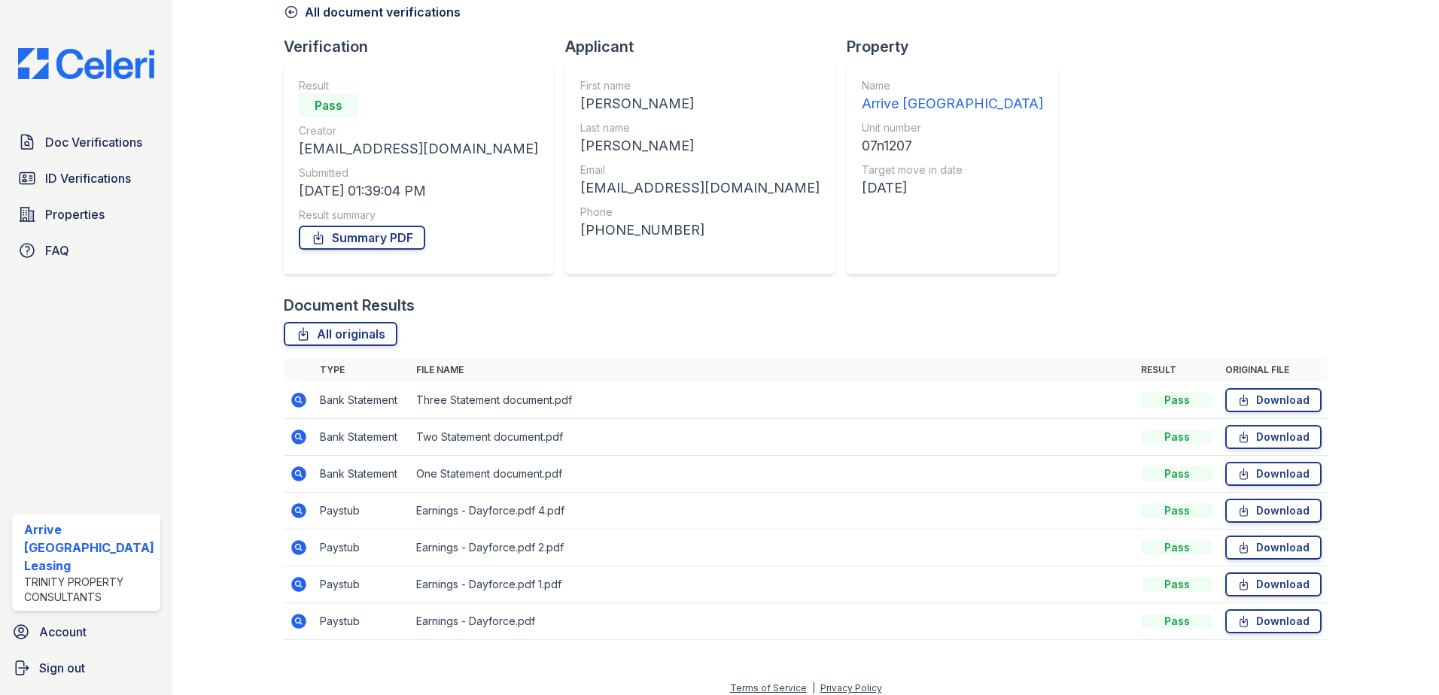
click at [296, 585] on icon at bounding box center [298, 584] width 4 height 4
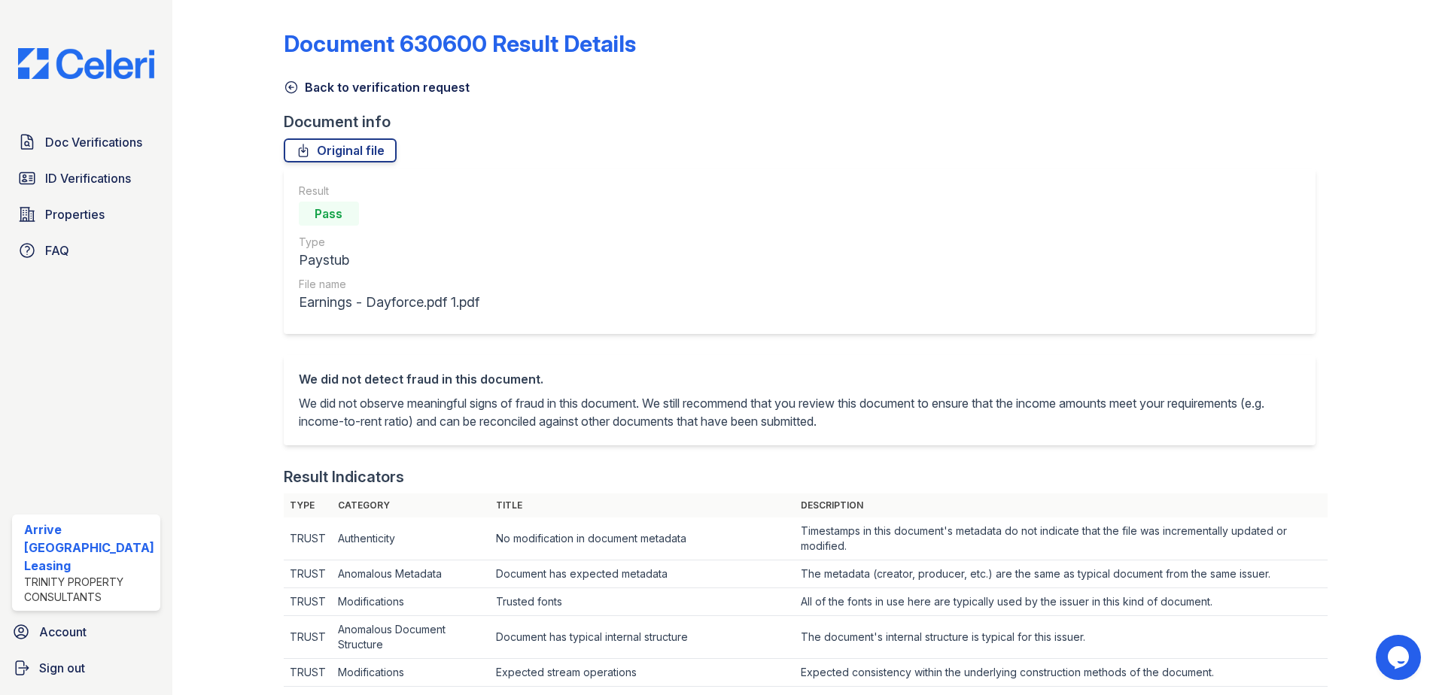
click at [333, 87] on link "Back to verification request" at bounding box center [377, 87] width 186 height 18
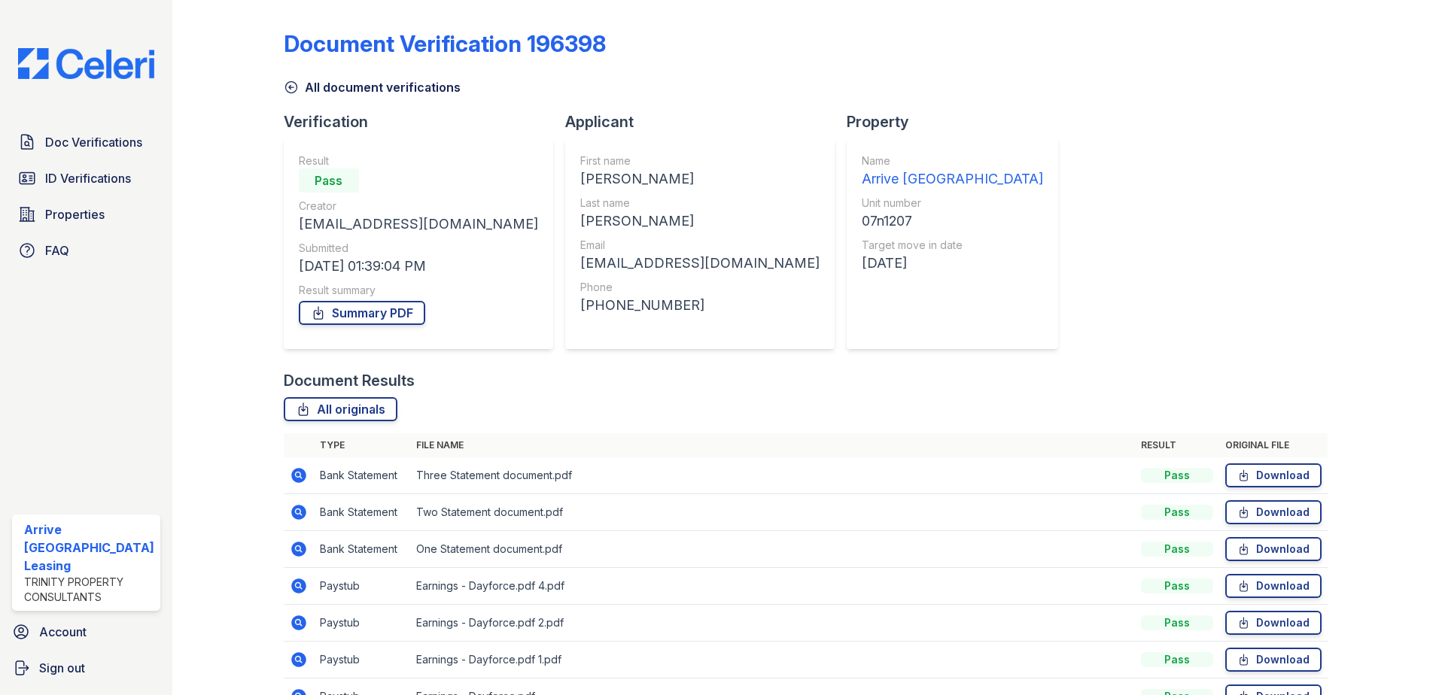
click at [303, 622] on icon at bounding box center [298, 623] width 15 height 15
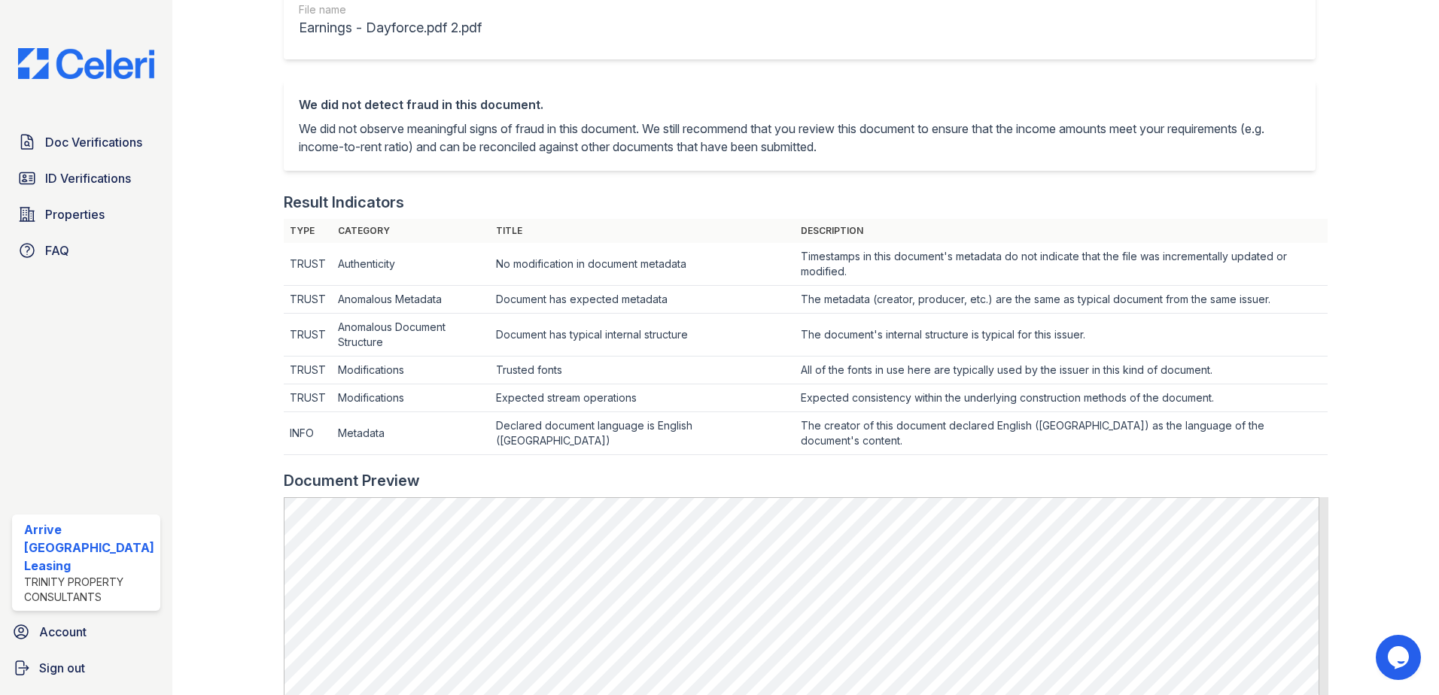
scroll to position [452, 0]
